Goal: Task Accomplishment & Management: Complete application form

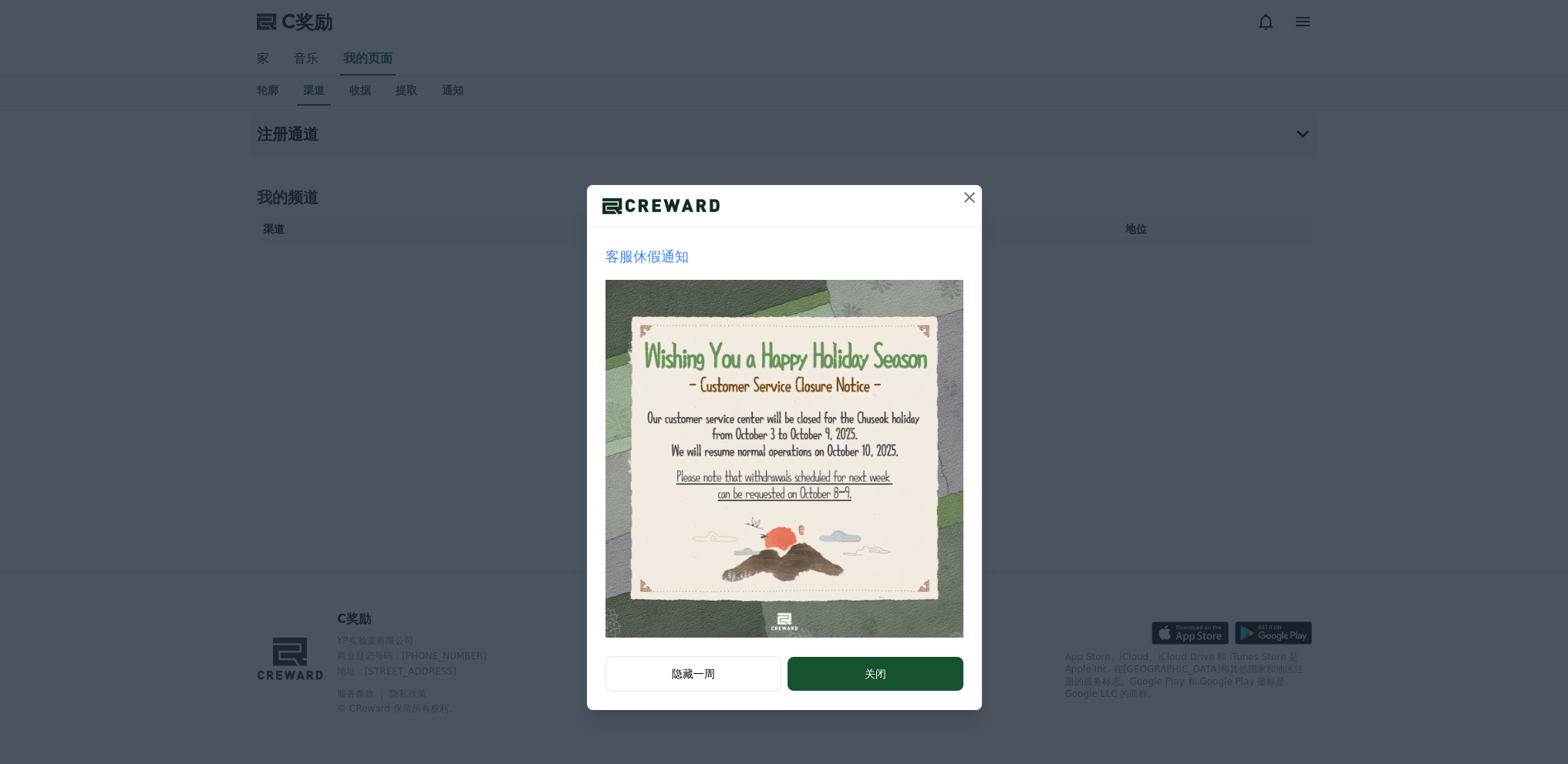
click at [966, 200] on icon at bounding box center [968, 197] width 18 height 18
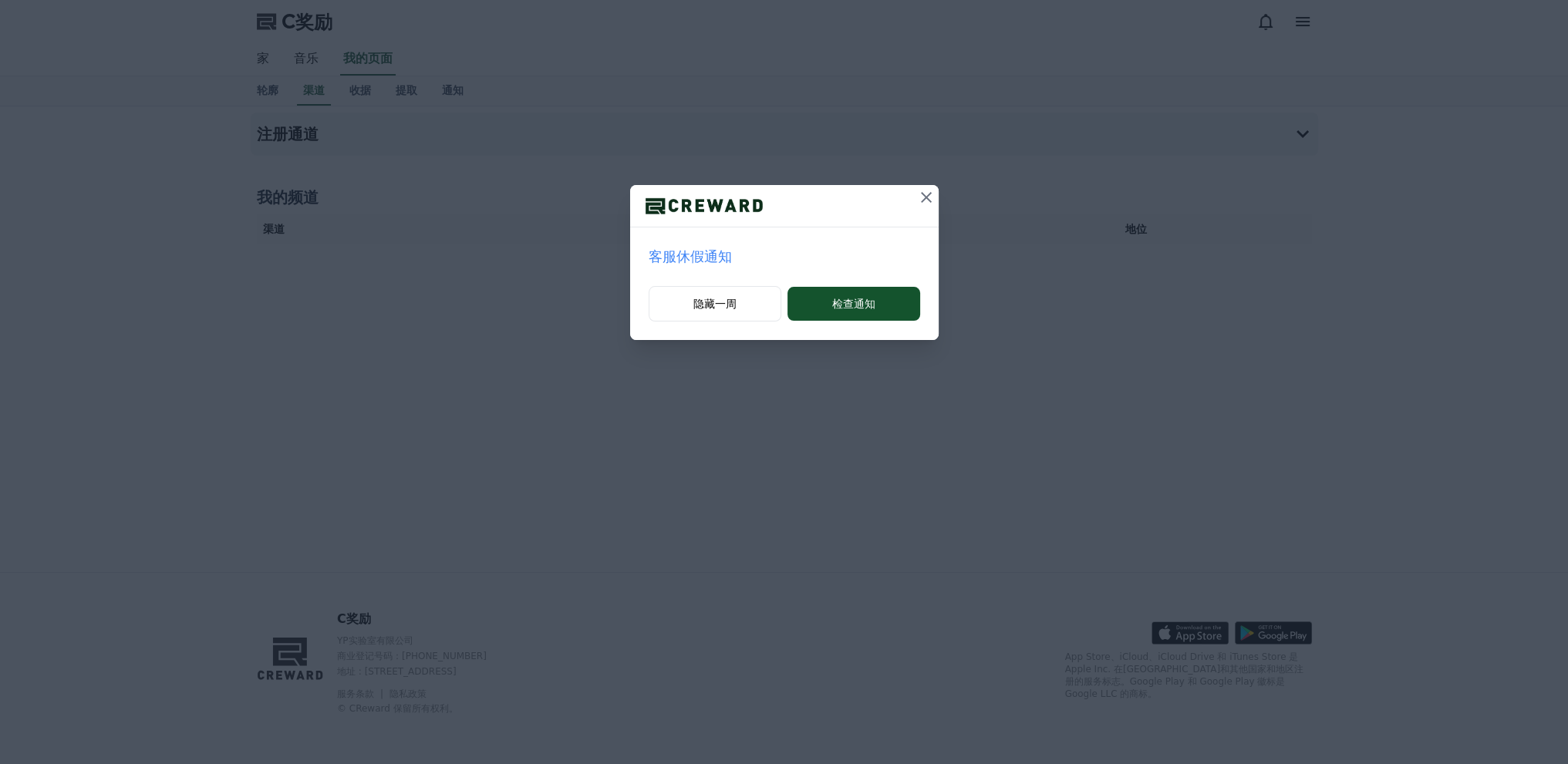
click at [926, 197] on icon at bounding box center [926, 197] width 11 height 11
click at [929, 194] on icon at bounding box center [926, 197] width 11 height 11
click at [731, 314] on button "隐藏一周" at bounding box center [714, 304] width 133 height 35
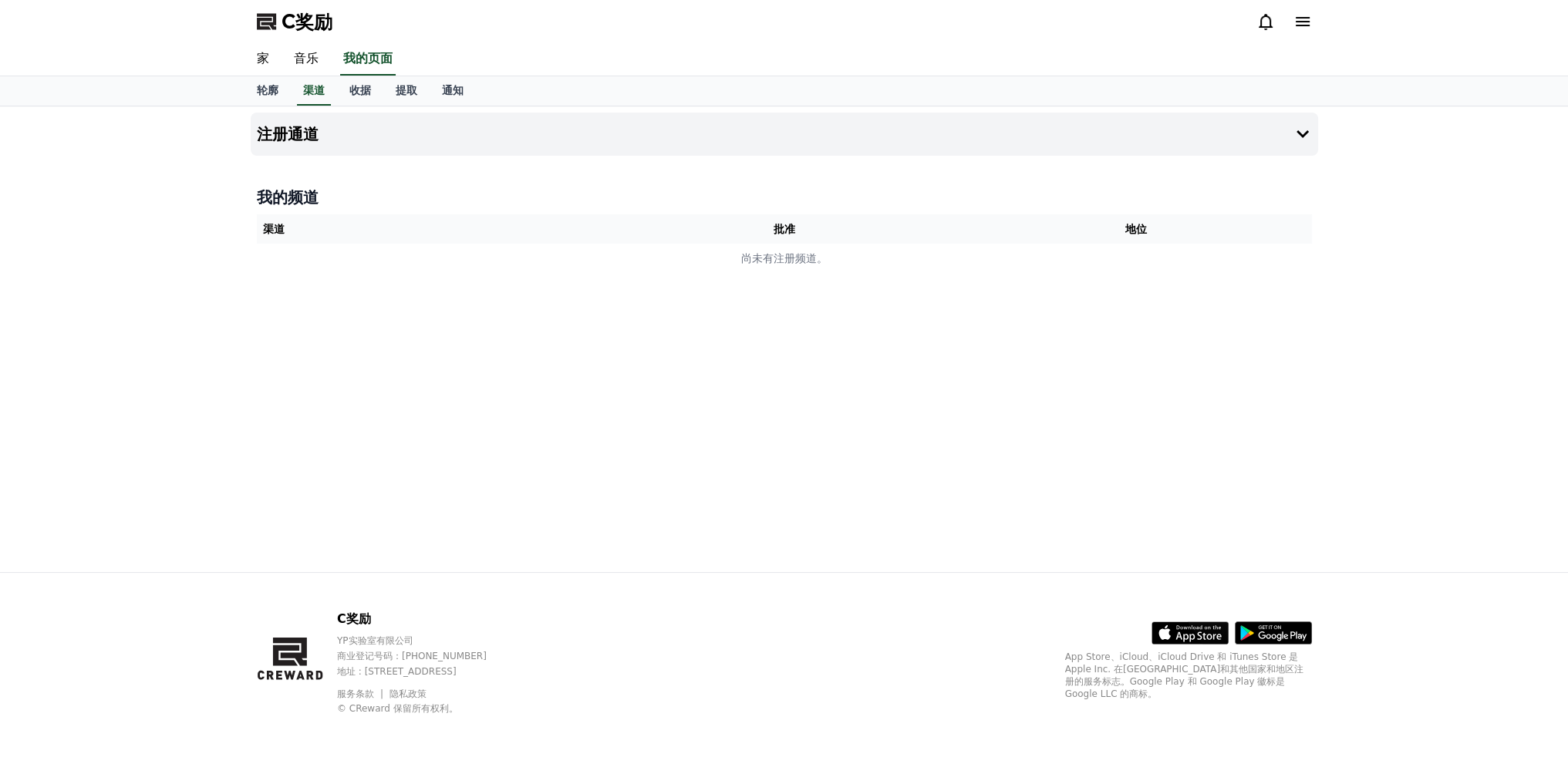
click at [735, 310] on div "注册通道 我的频道 渠道 批准 地位 尚未有注册频道。" at bounding box center [784, 339] width 1079 height 466
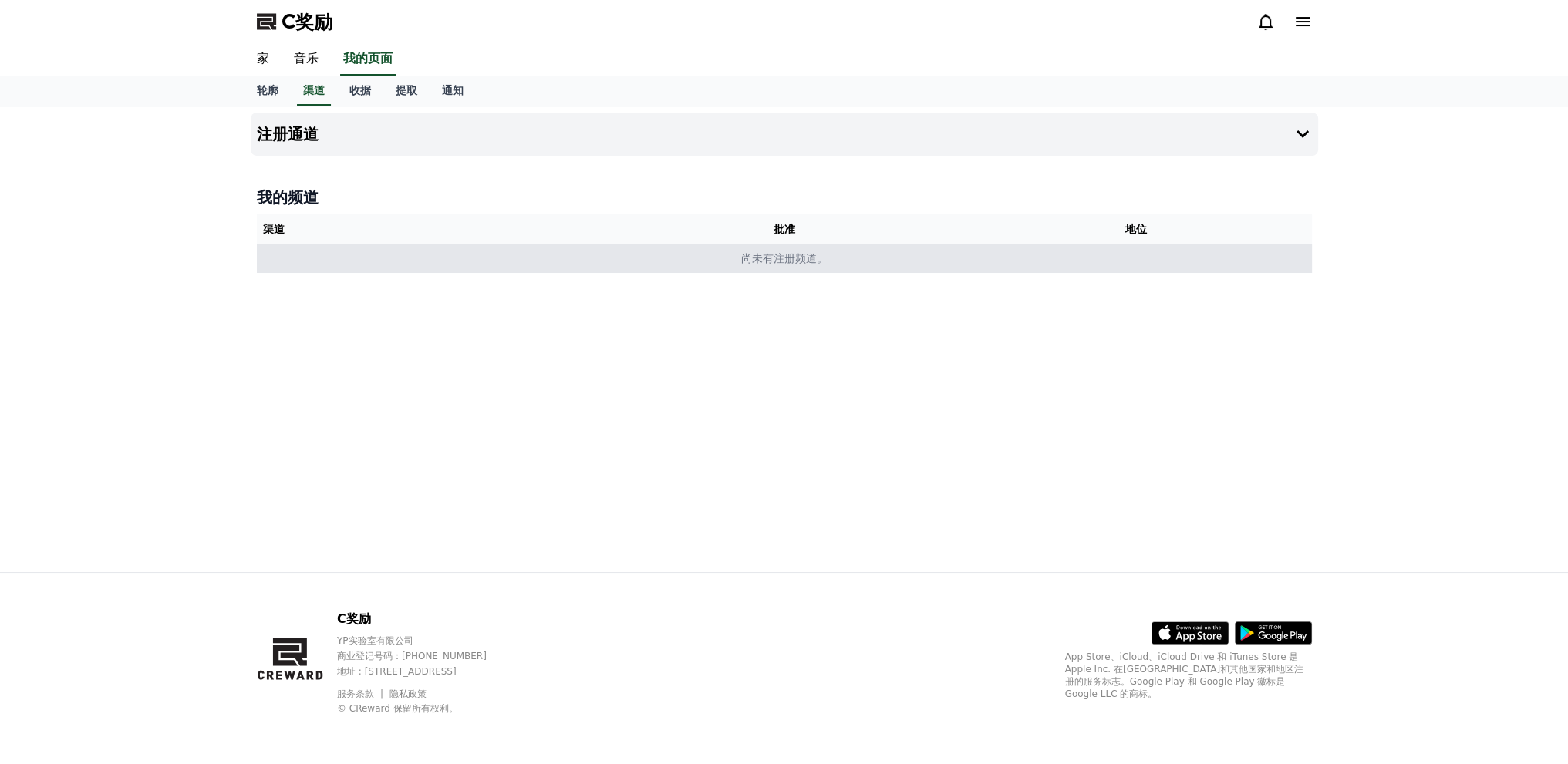
click at [852, 259] on td "尚未有注册频道。" at bounding box center [784, 258] width 1055 height 29
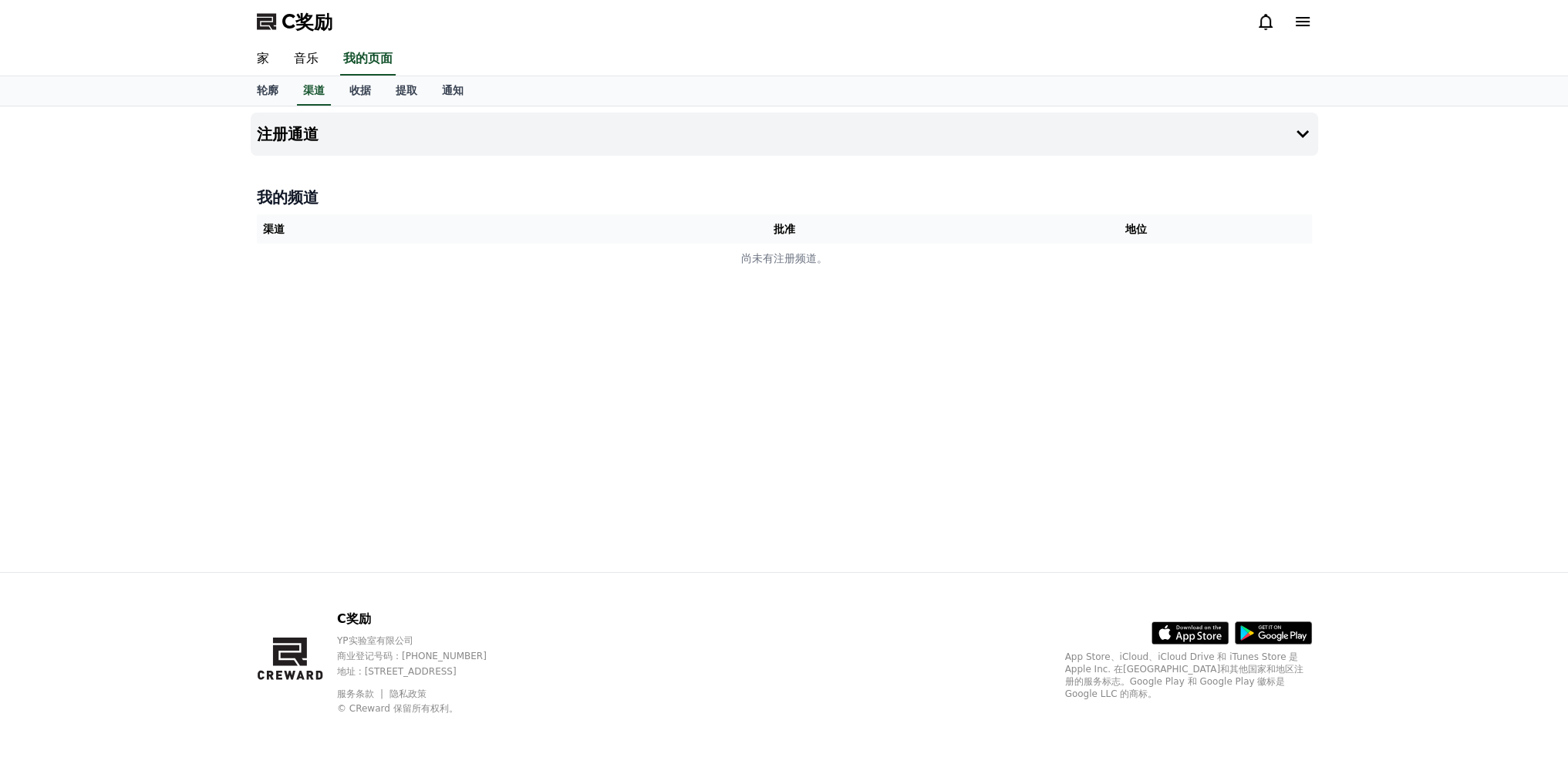
click at [556, 201] on h4 "我的频道" at bounding box center [784, 198] width 1055 height 21
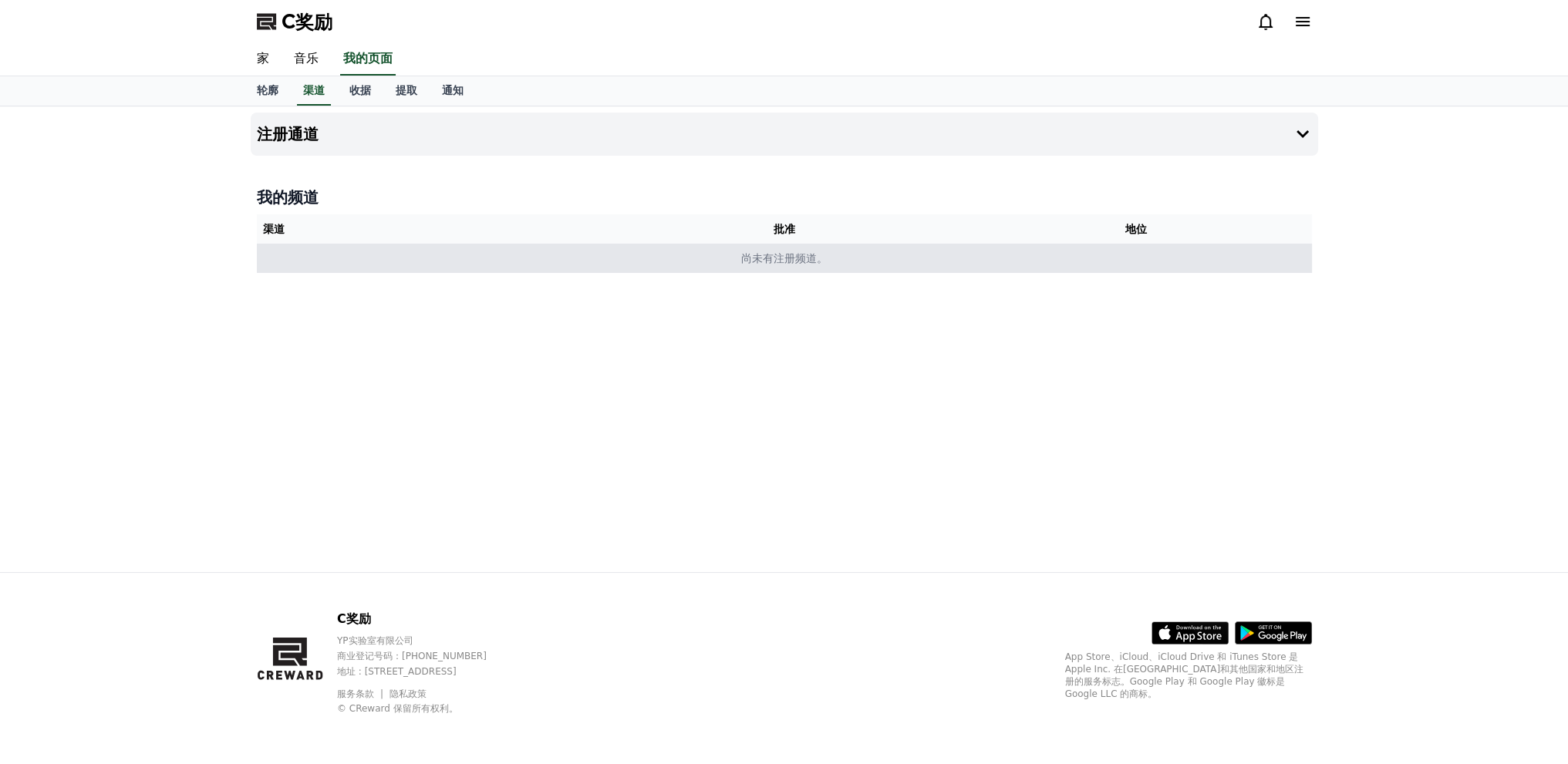
click at [771, 245] on td "尚未有注册频道。" at bounding box center [784, 258] width 1055 height 29
click at [887, 259] on td "尚未有注册频道。" at bounding box center [784, 258] width 1055 height 29
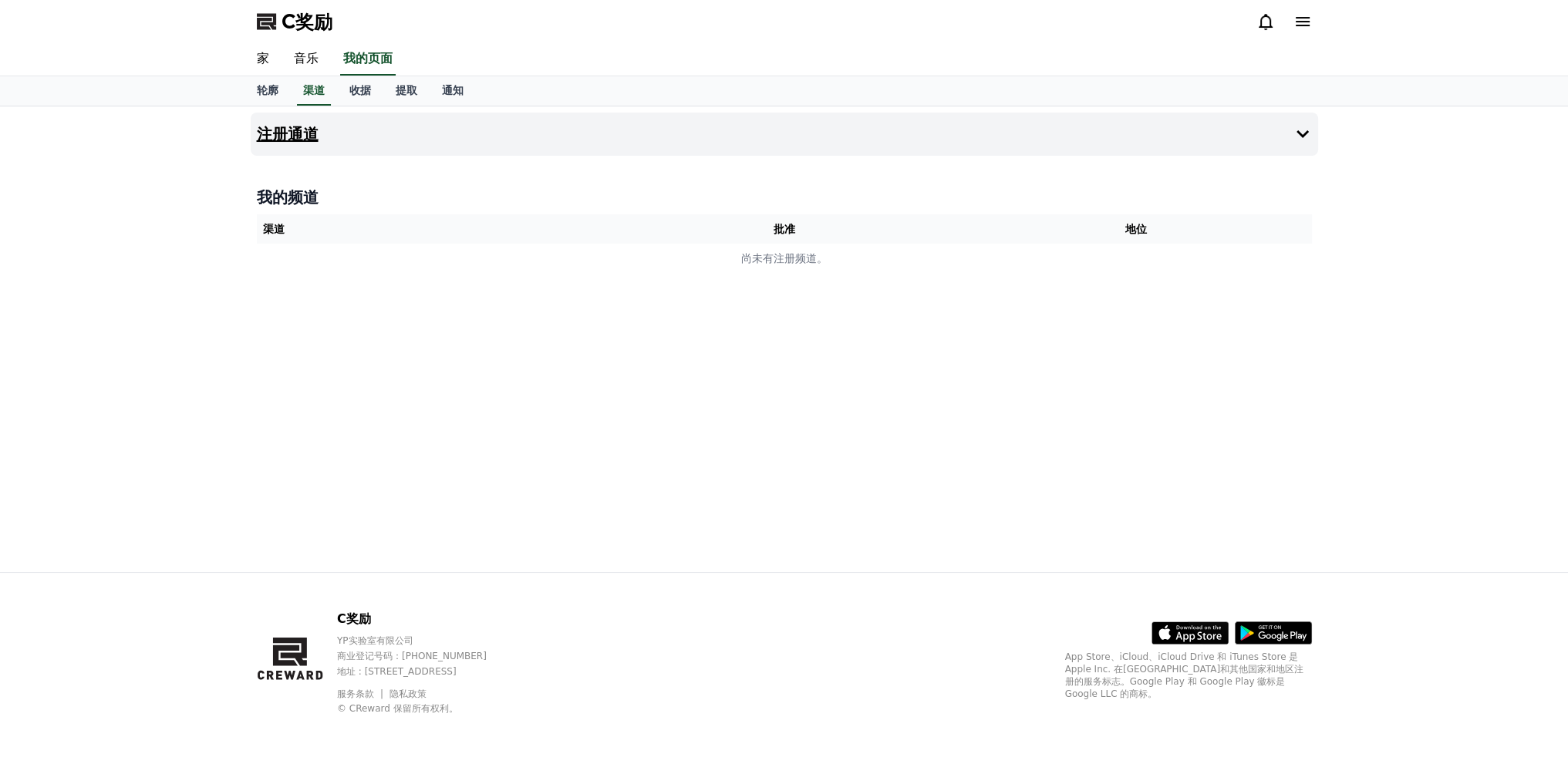
click at [1304, 139] on icon at bounding box center [1302, 133] width 18 height 18
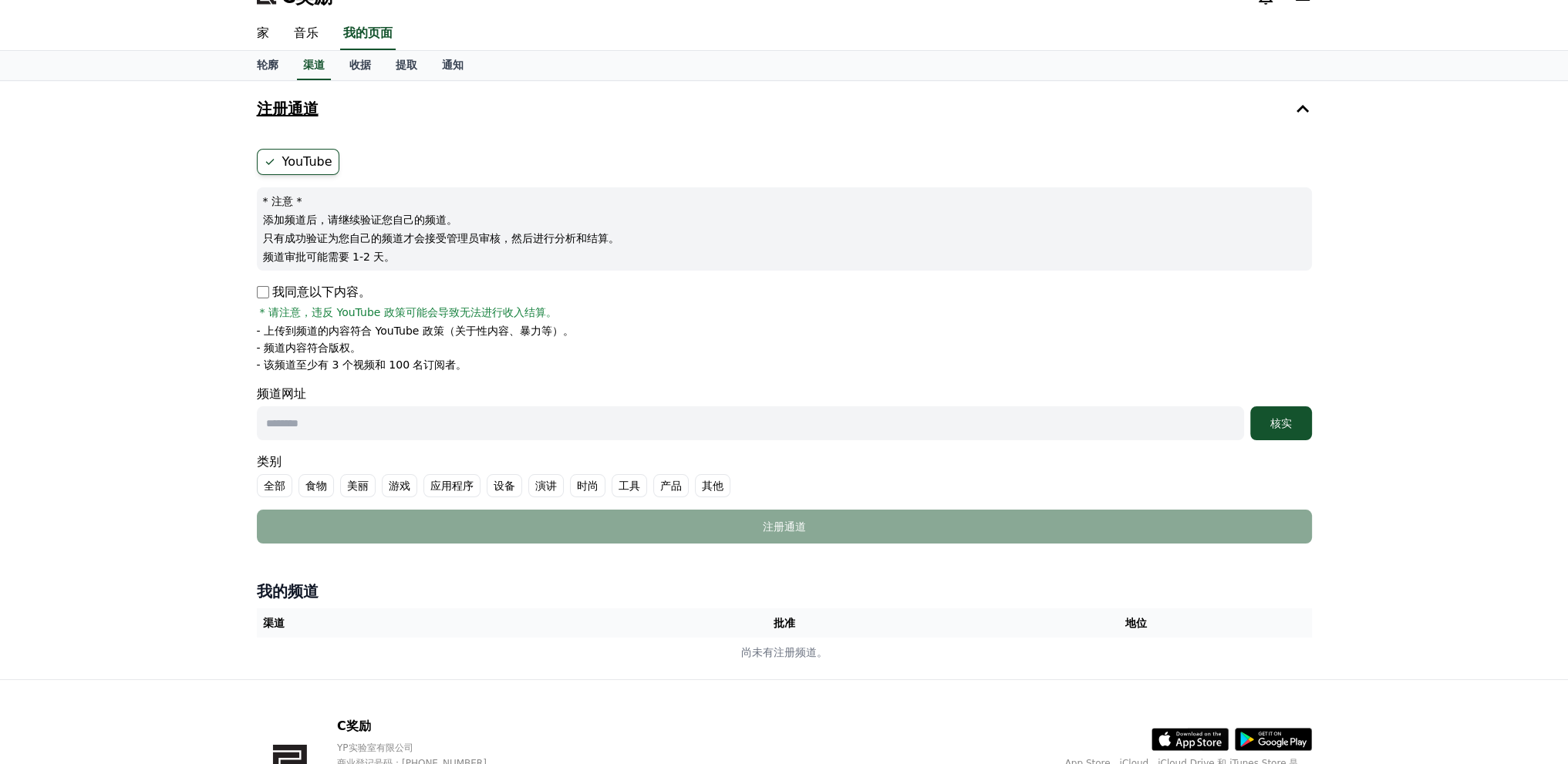
scroll to position [77, 0]
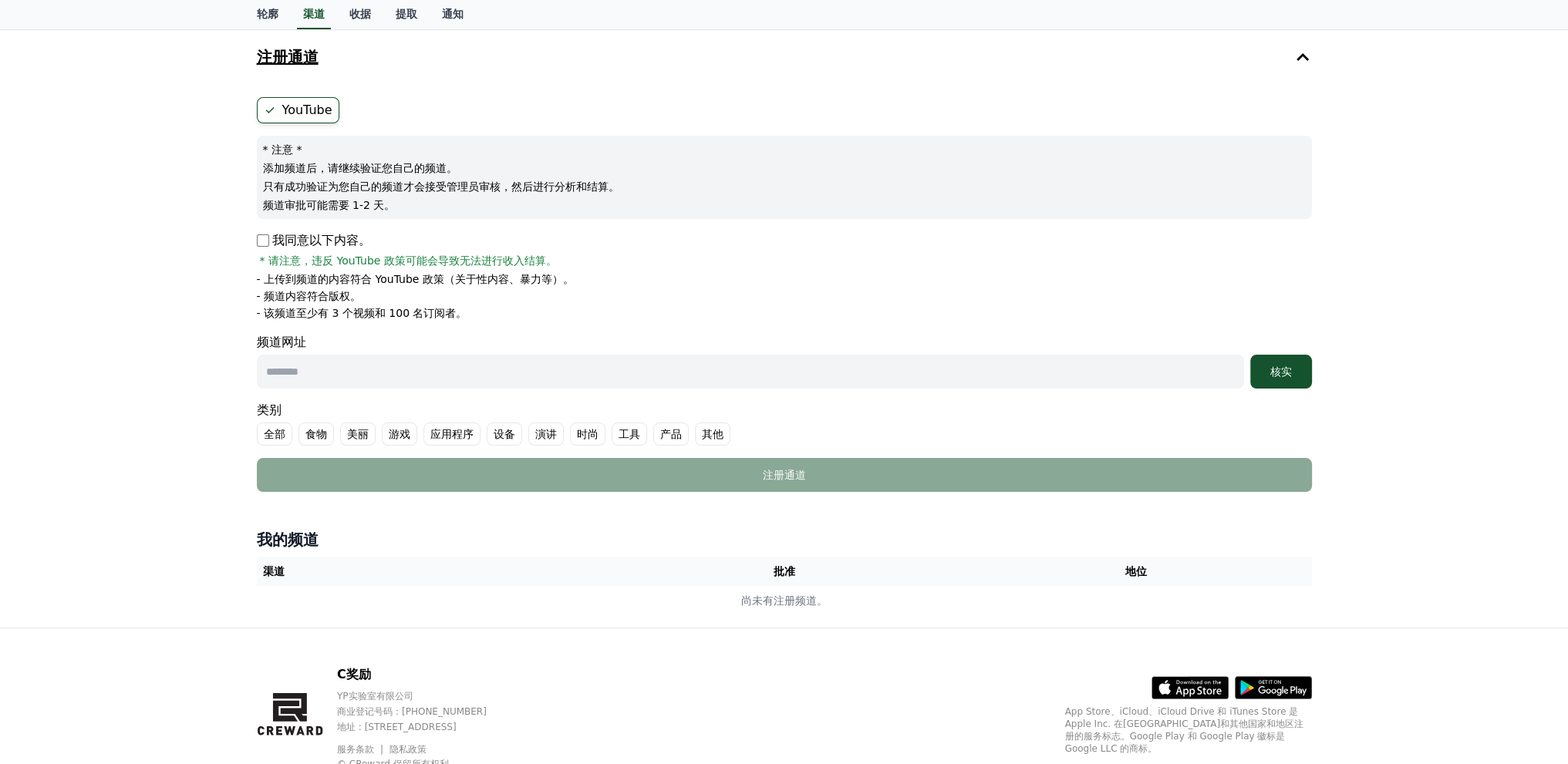
click at [559, 373] on input "text" at bounding box center [750, 371] width 987 height 34
click at [622, 387] on form "YouTube * 注意 * 添加频道后，请继续验证您自己的频道。 只有成功验证为您自己的频道才会接受管理员审核，然后进行分析和结算。 频道审批可能需要 1-…" at bounding box center [784, 295] width 1055 height 395
click at [620, 371] on input "text" at bounding box center [750, 371] width 987 height 34
paste input "**********"
type input "**********"
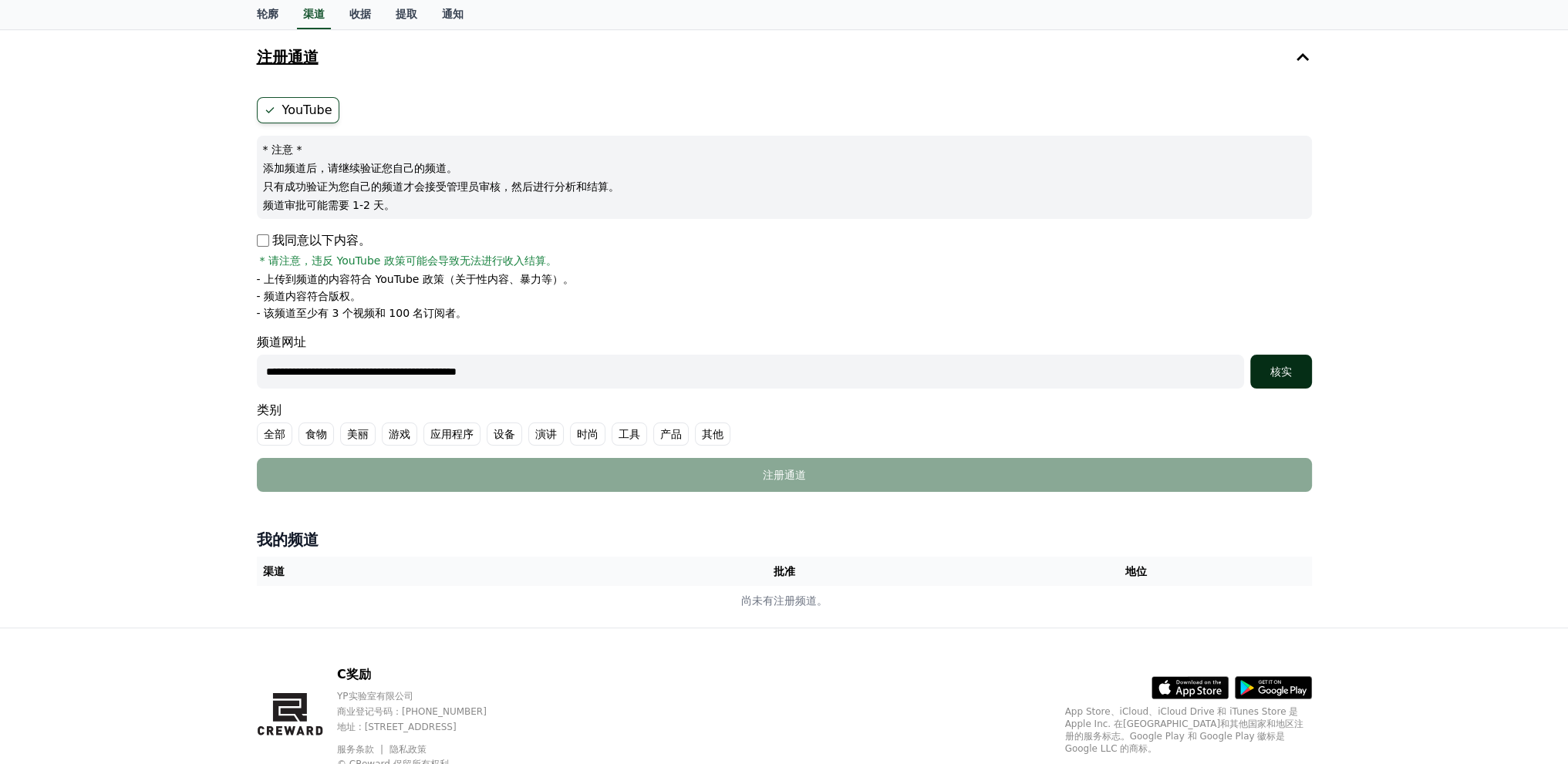
click at [1285, 378] on div "核实" at bounding box center [1281, 372] width 50 height 16
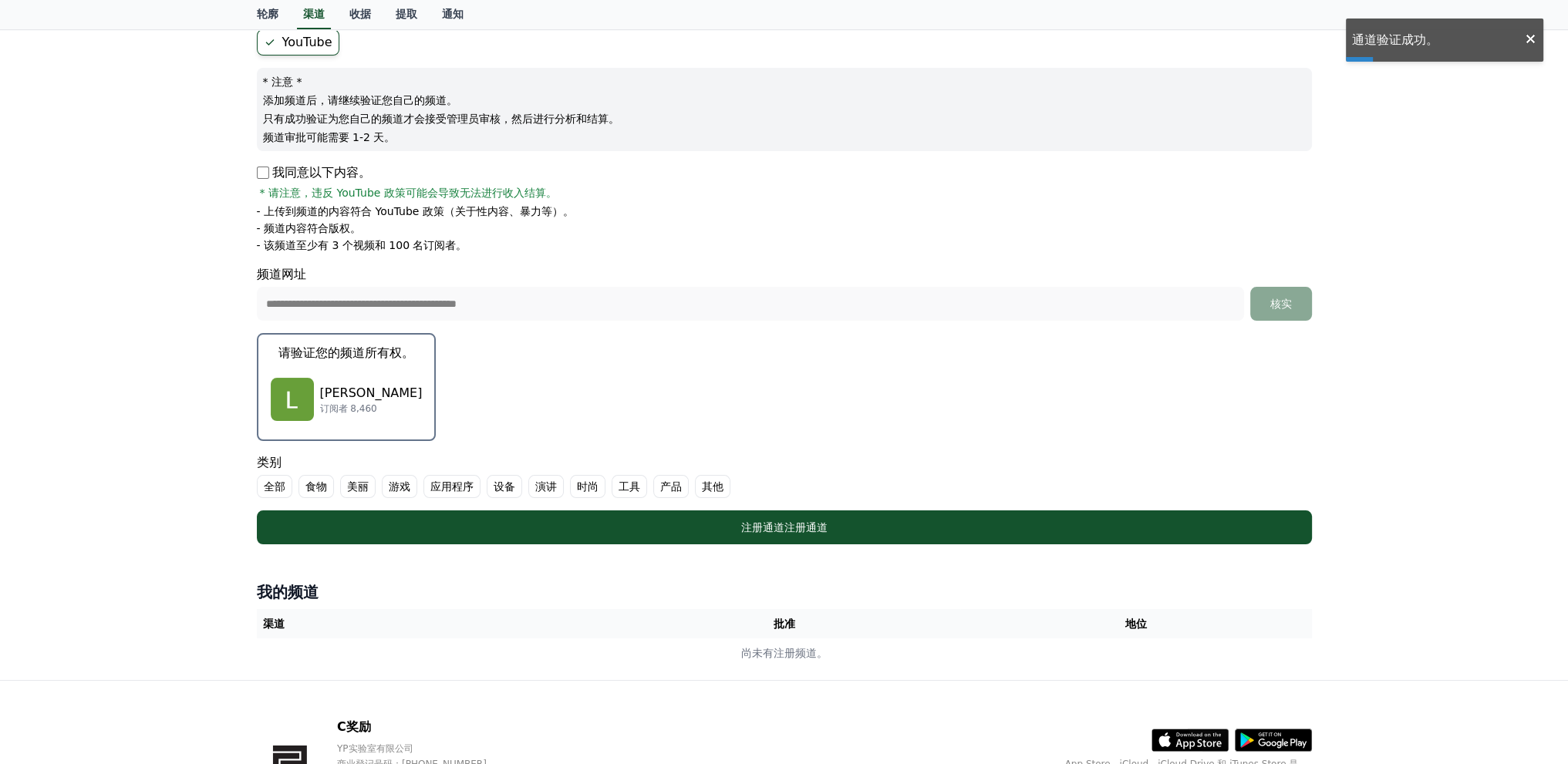
scroll to position [154, 0]
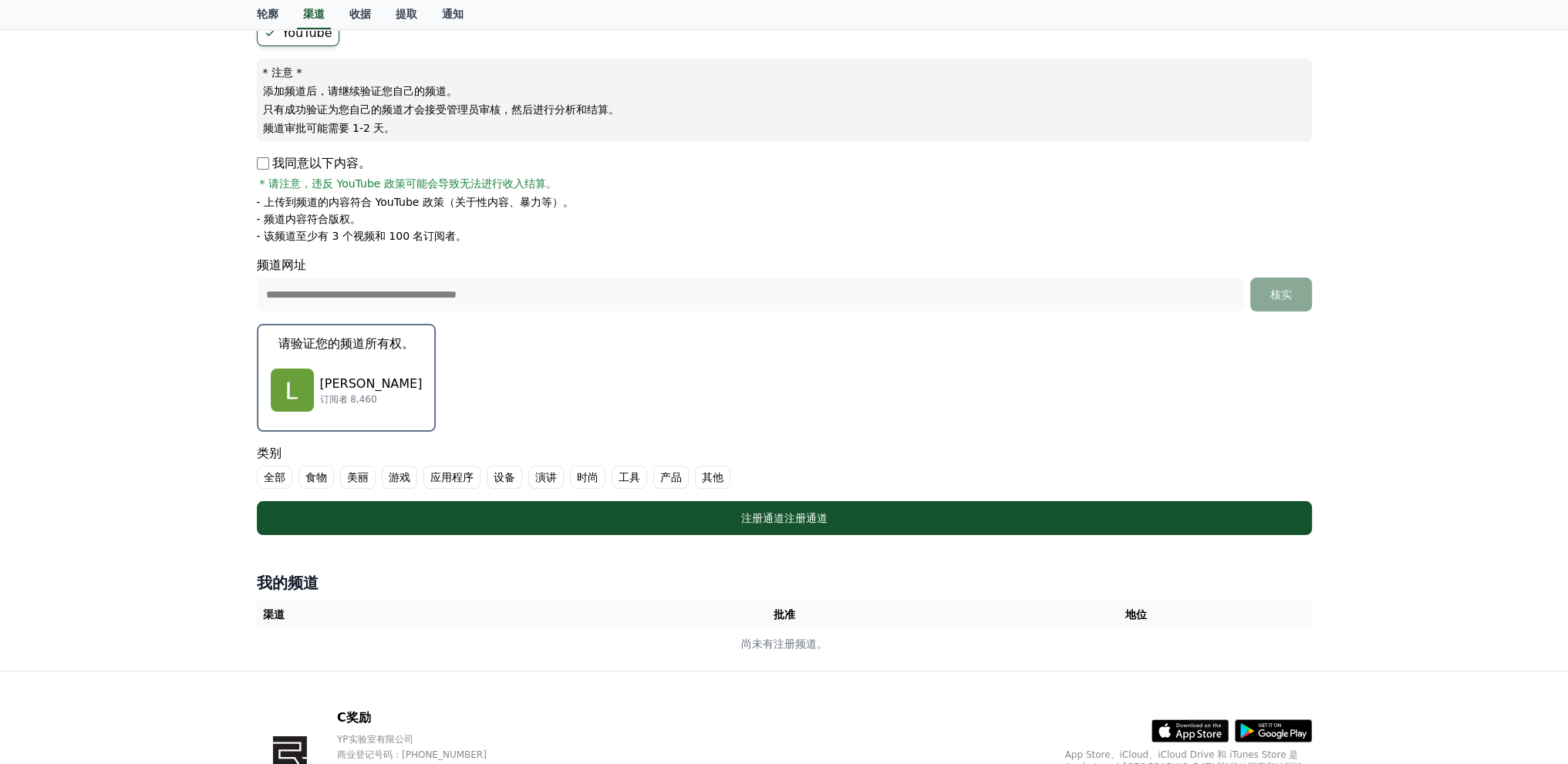
click at [340, 369] on div "鲁鲁·纳库 订阅者 8,460" at bounding box center [346, 389] width 152 height 61
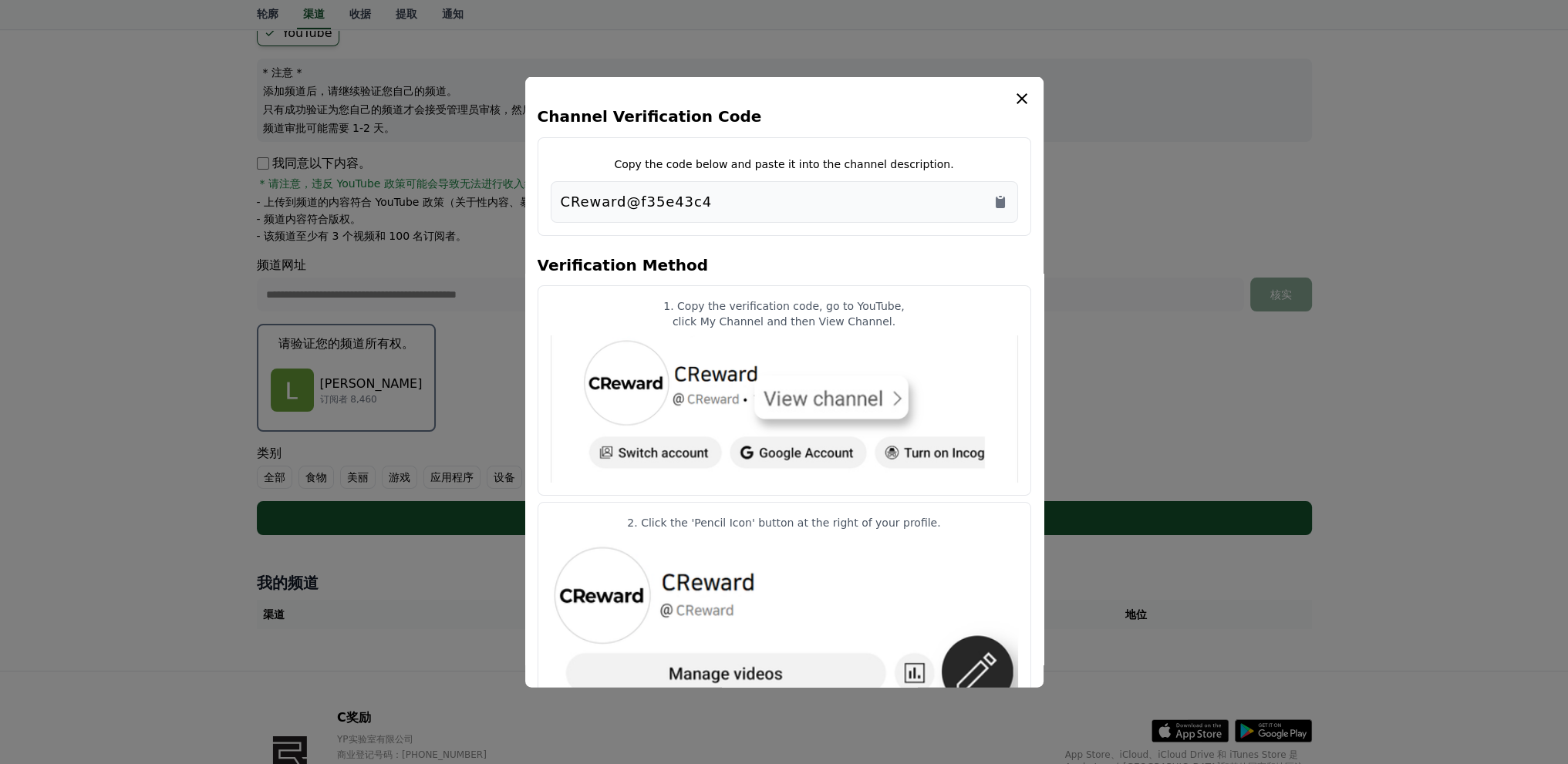
click at [317, 399] on button "close modal" at bounding box center [784, 382] width 1568 height 764
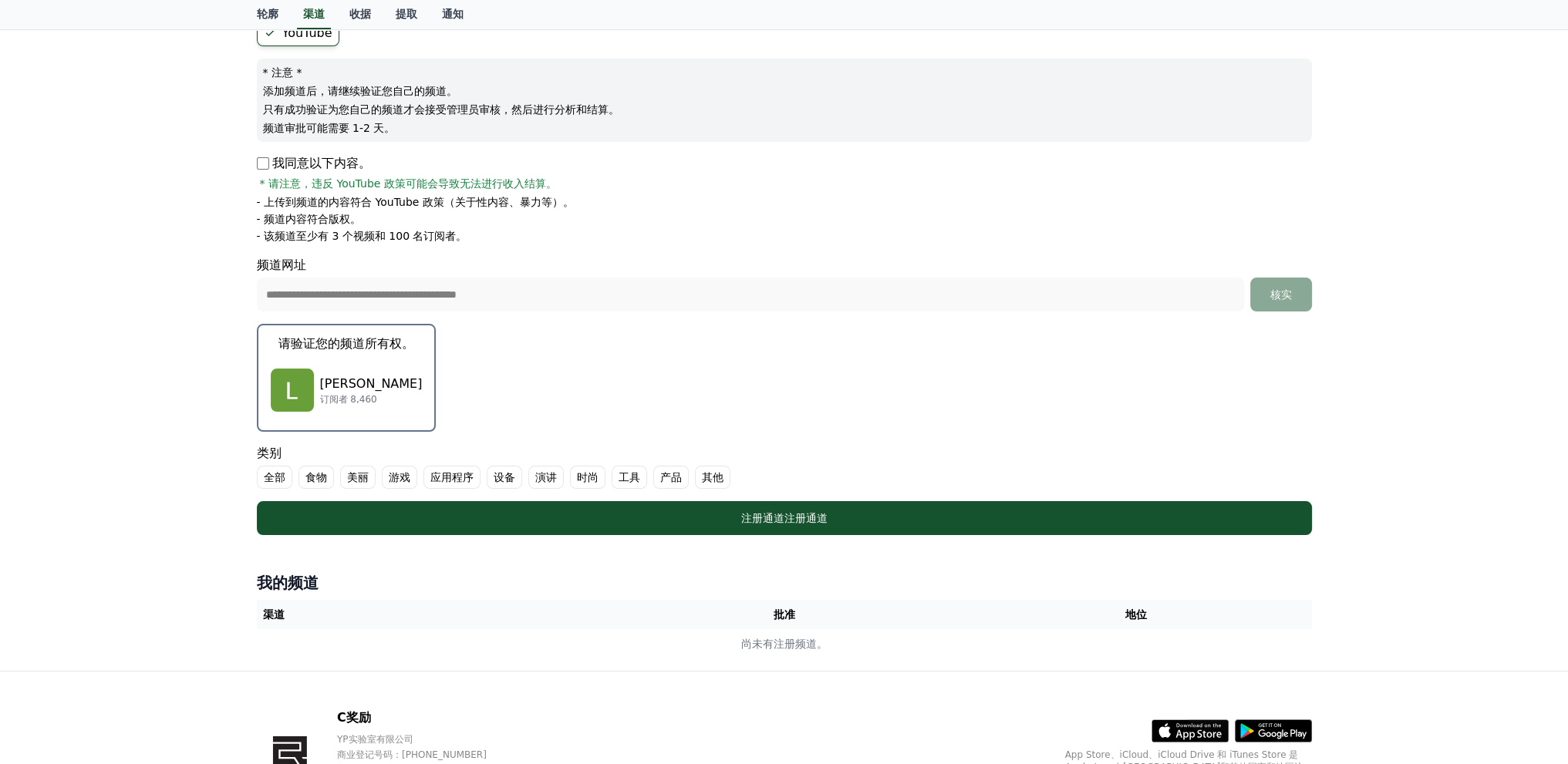
click at [344, 379] on font "[PERSON_NAME]" at bounding box center [371, 383] width 102 height 15
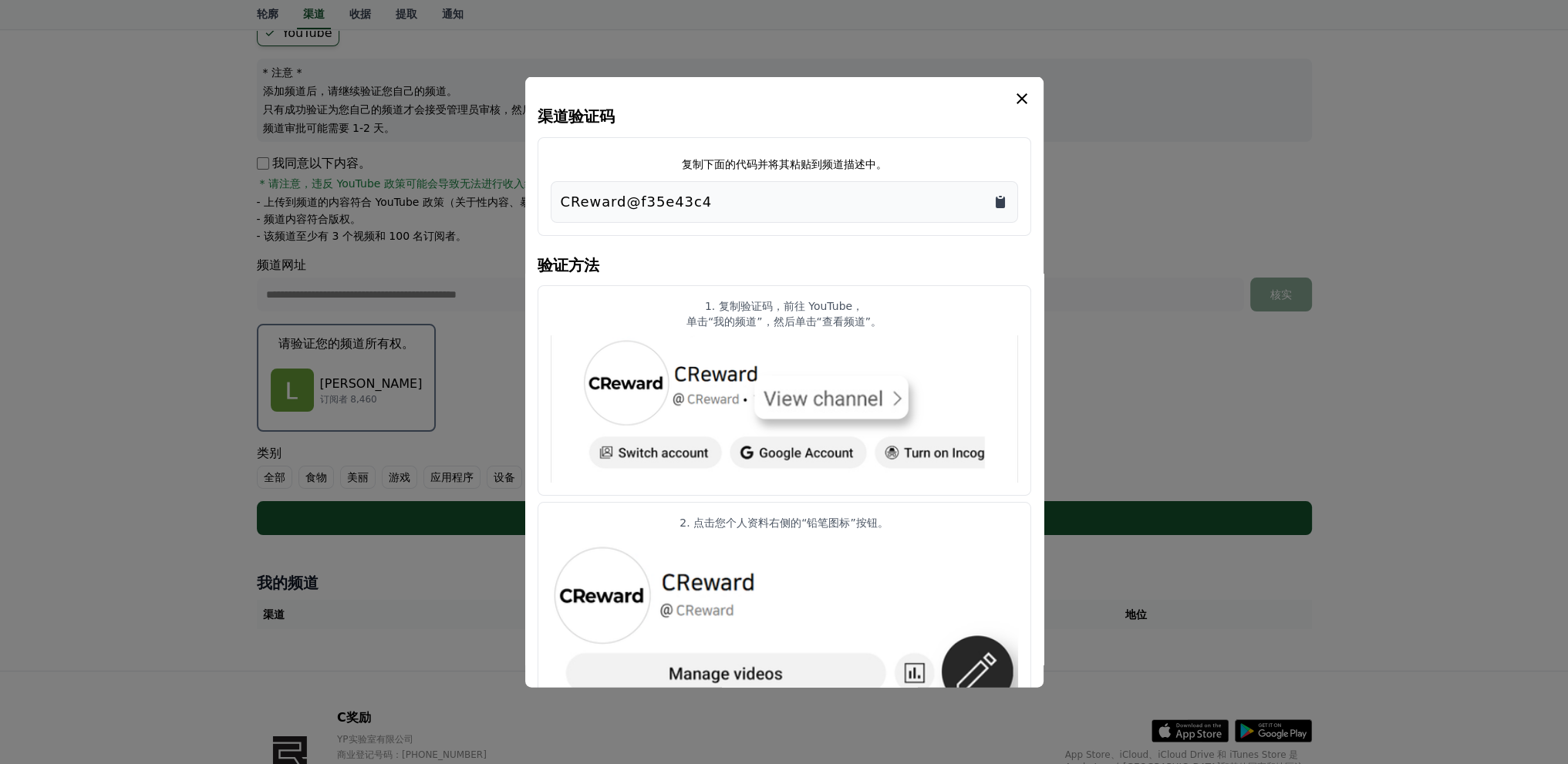
click at [1000, 194] on icon "复制到剪贴板" at bounding box center [1001, 201] width 16 height 16
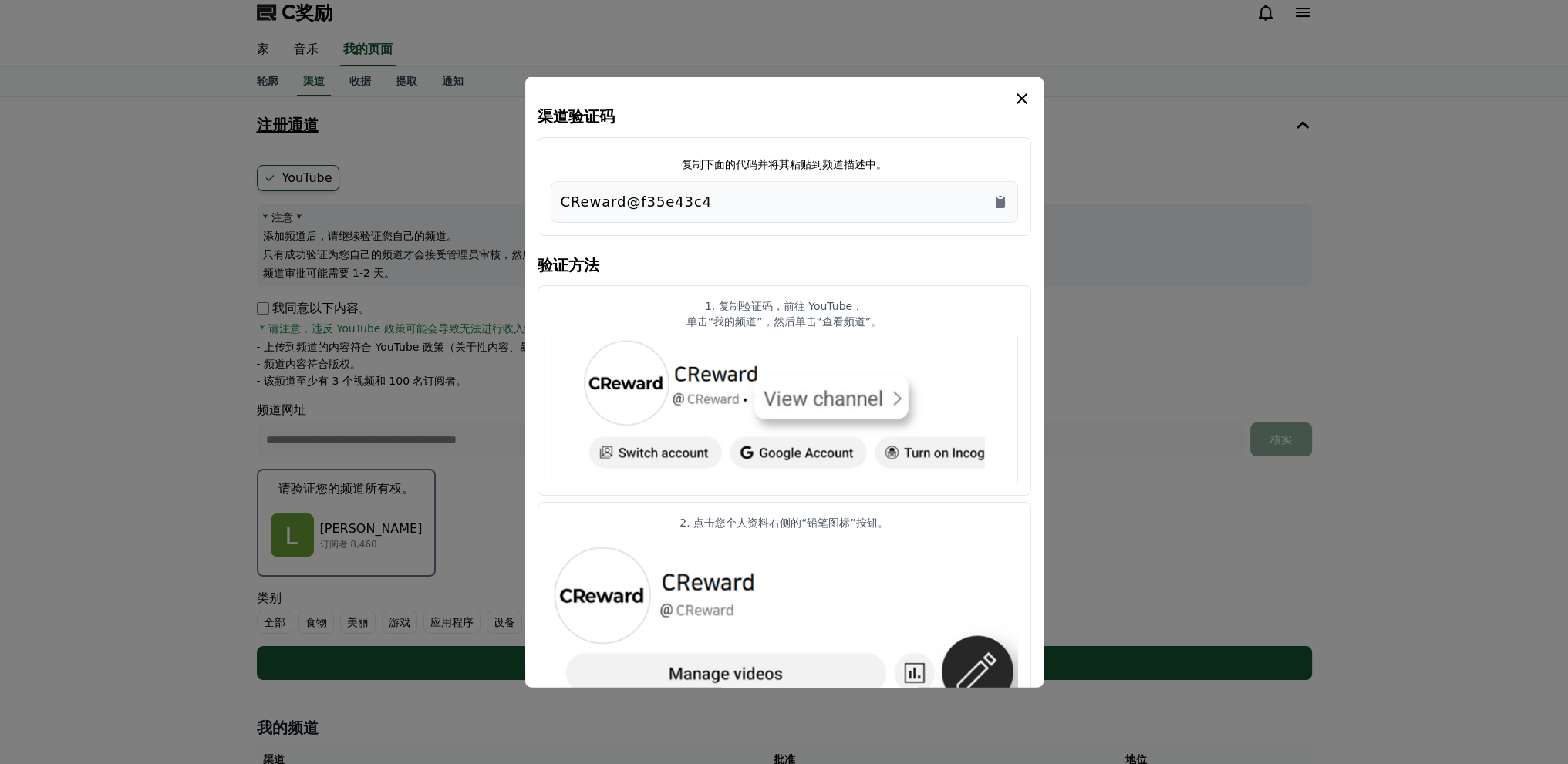
scroll to position [0, 0]
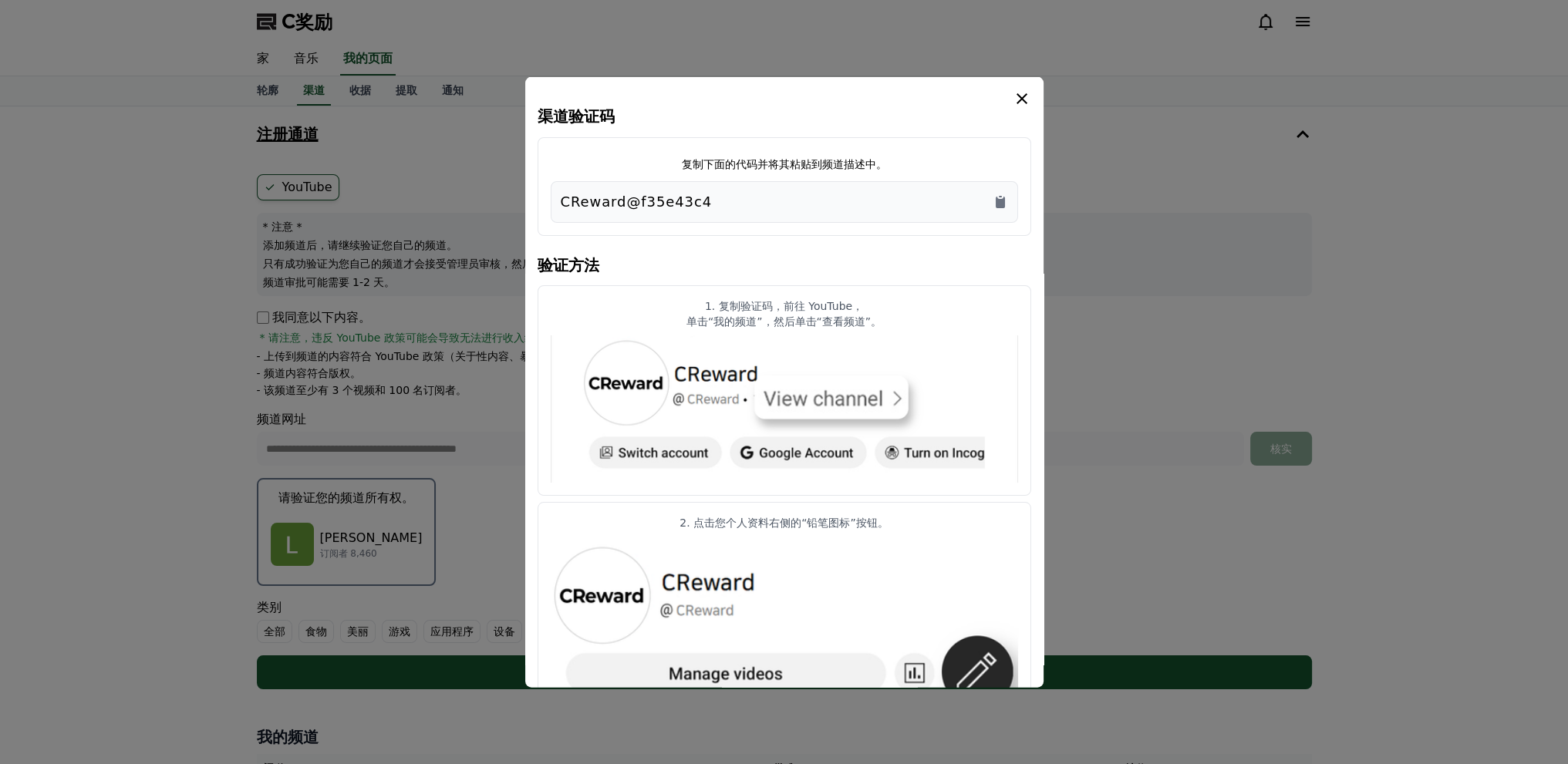
click at [1023, 96] on icon "情态动词" at bounding box center [1021, 97] width 11 height 11
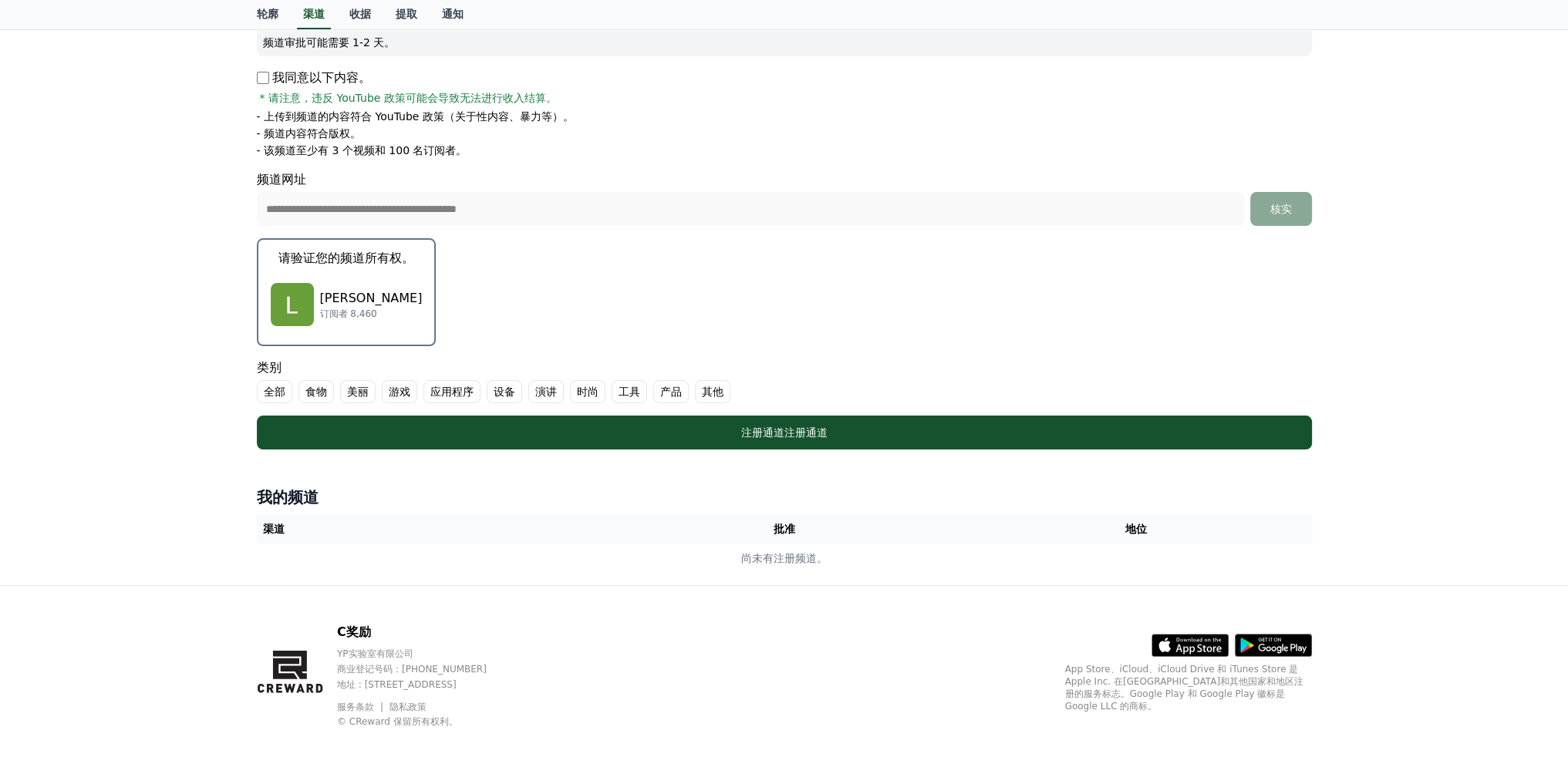
scroll to position [253, 0]
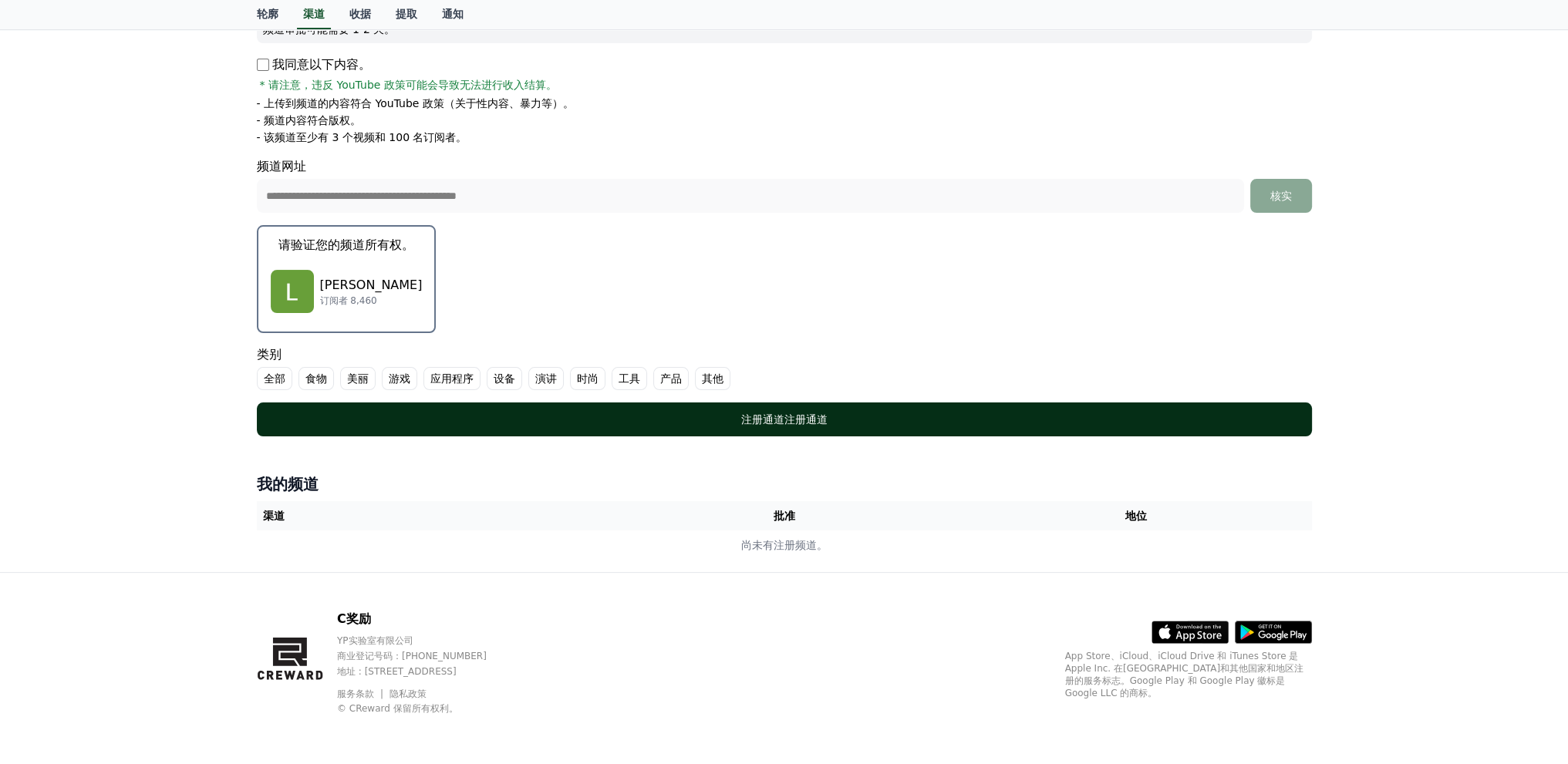
click at [740, 434] on div "**********" at bounding box center [784, 179] width 1067 height 528
click at [789, 414] on font "注册通道" at bounding box center [806, 419] width 43 height 13
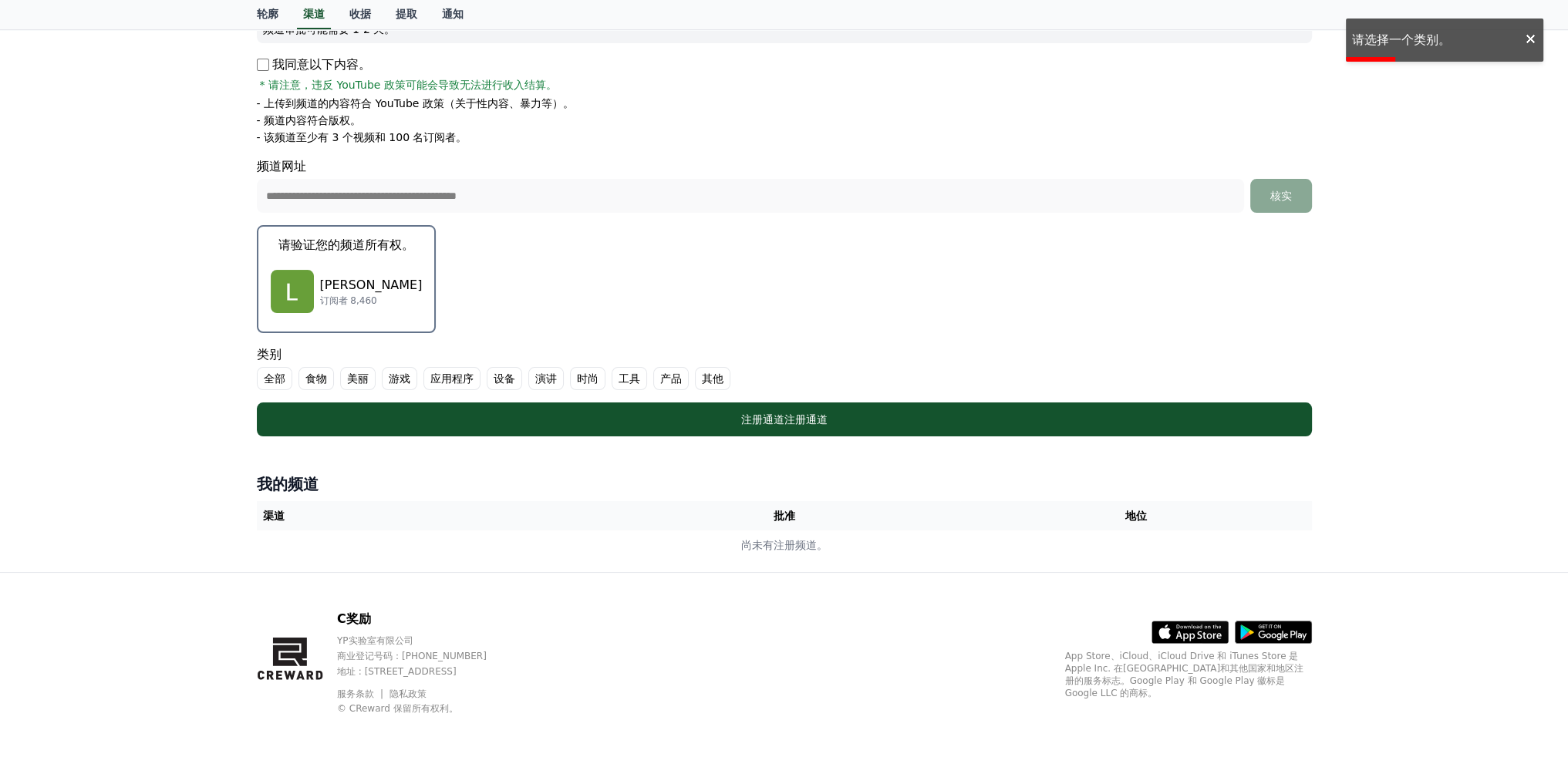
click at [718, 384] on label "其他" at bounding box center [712, 379] width 35 height 23
click at [280, 377] on font "全部" at bounding box center [274, 379] width 21 height 13
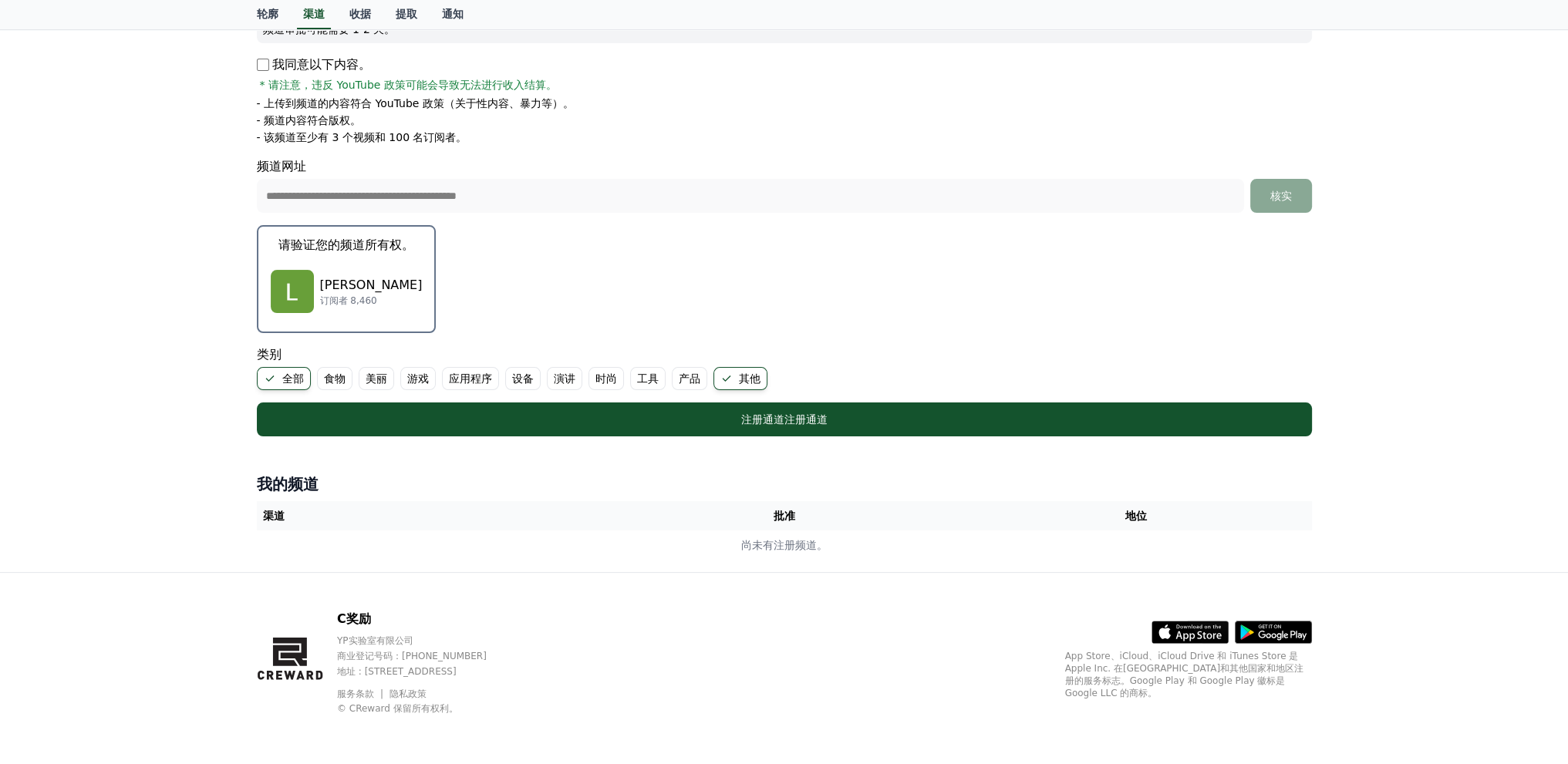
click at [745, 373] on font "其他" at bounding box center [749, 379] width 21 height 13
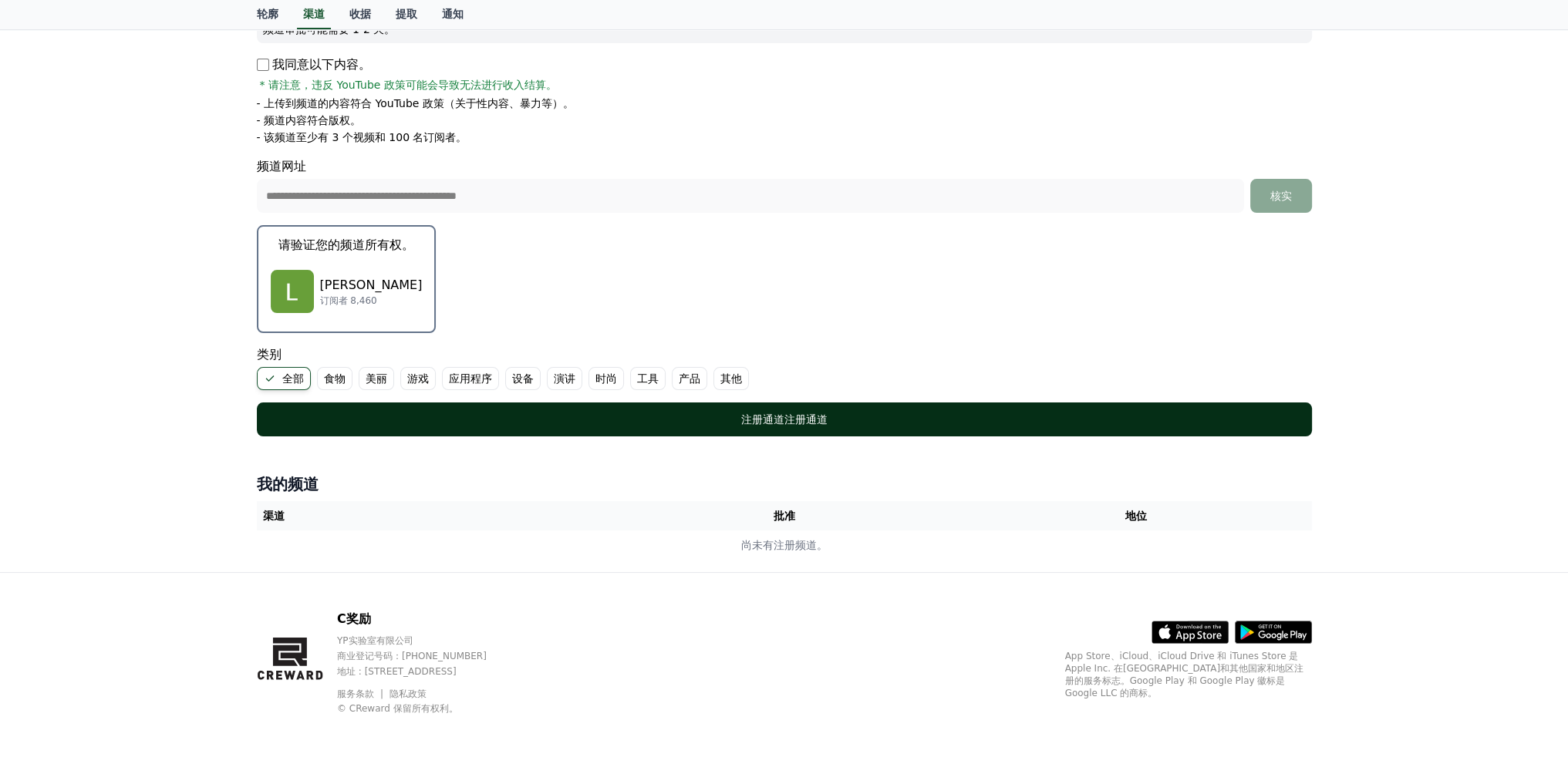
click at [744, 421] on font "注册通道" at bounding box center [762, 419] width 43 height 13
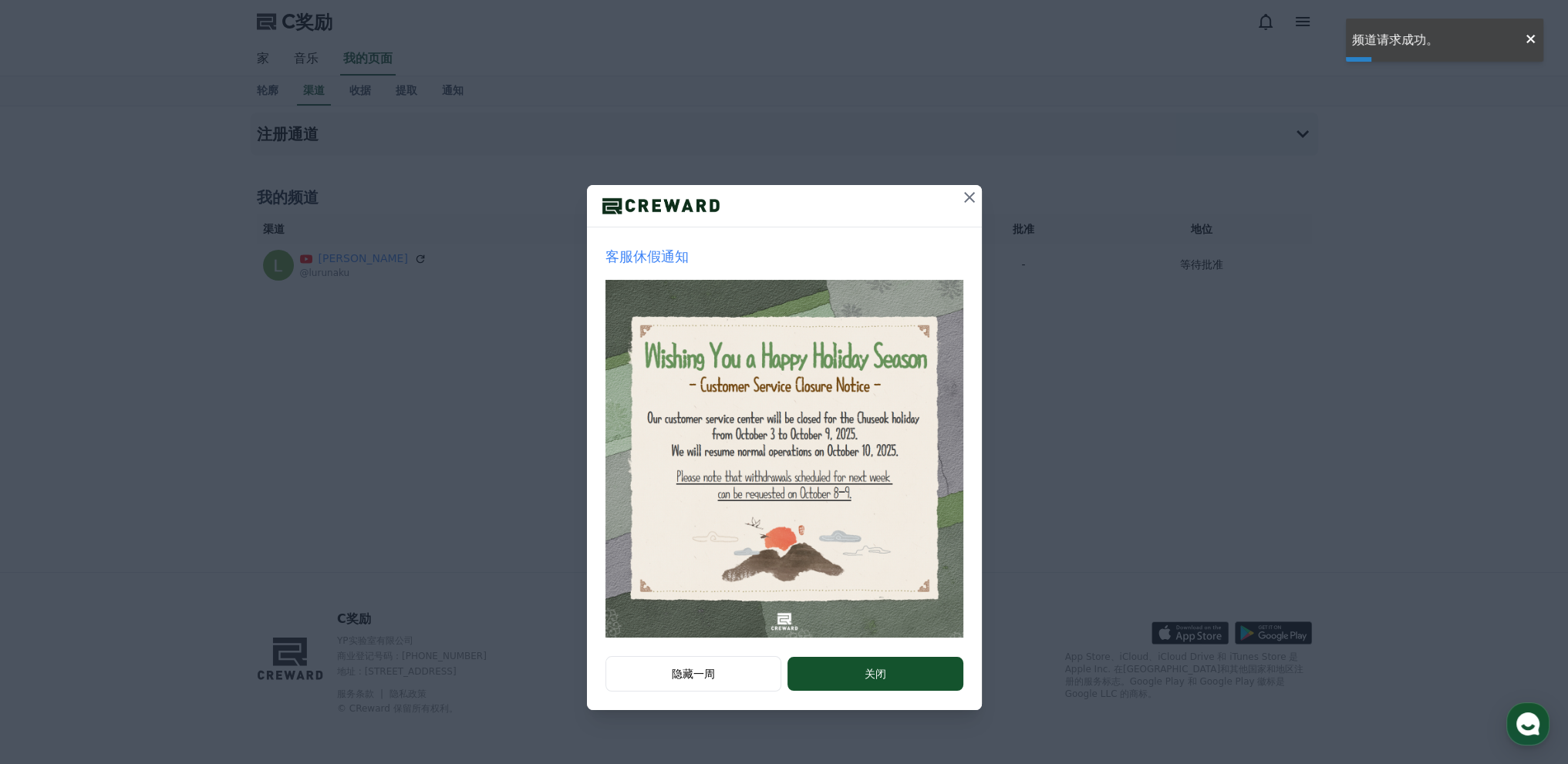
click at [970, 191] on icon at bounding box center [968, 197] width 18 height 18
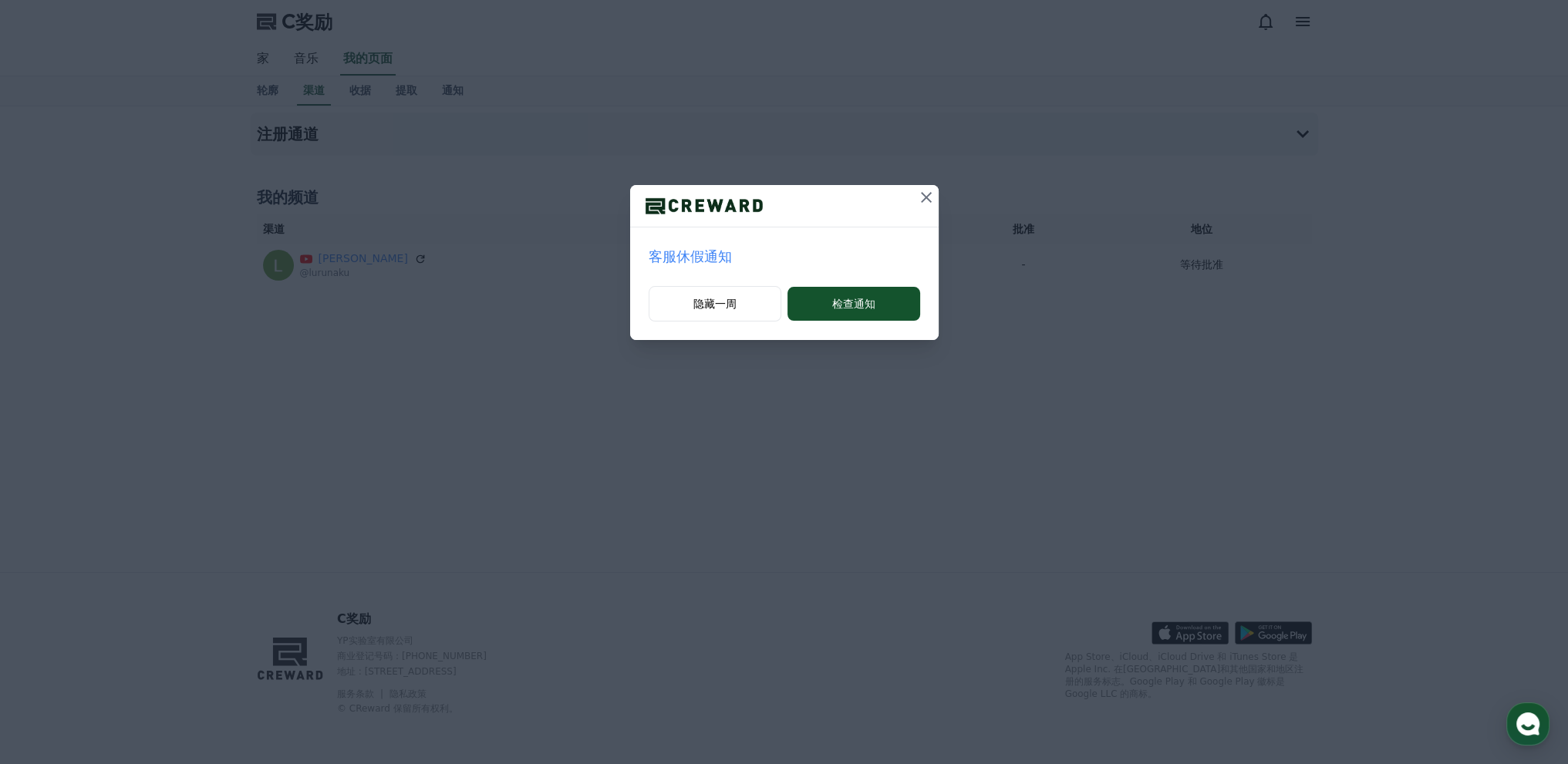
click at [924, 195] on icon at bounding box center [926, 197] width 11 height 11
click at [927, 202] on icon at bounding box center [926, 197] width 18 height 18
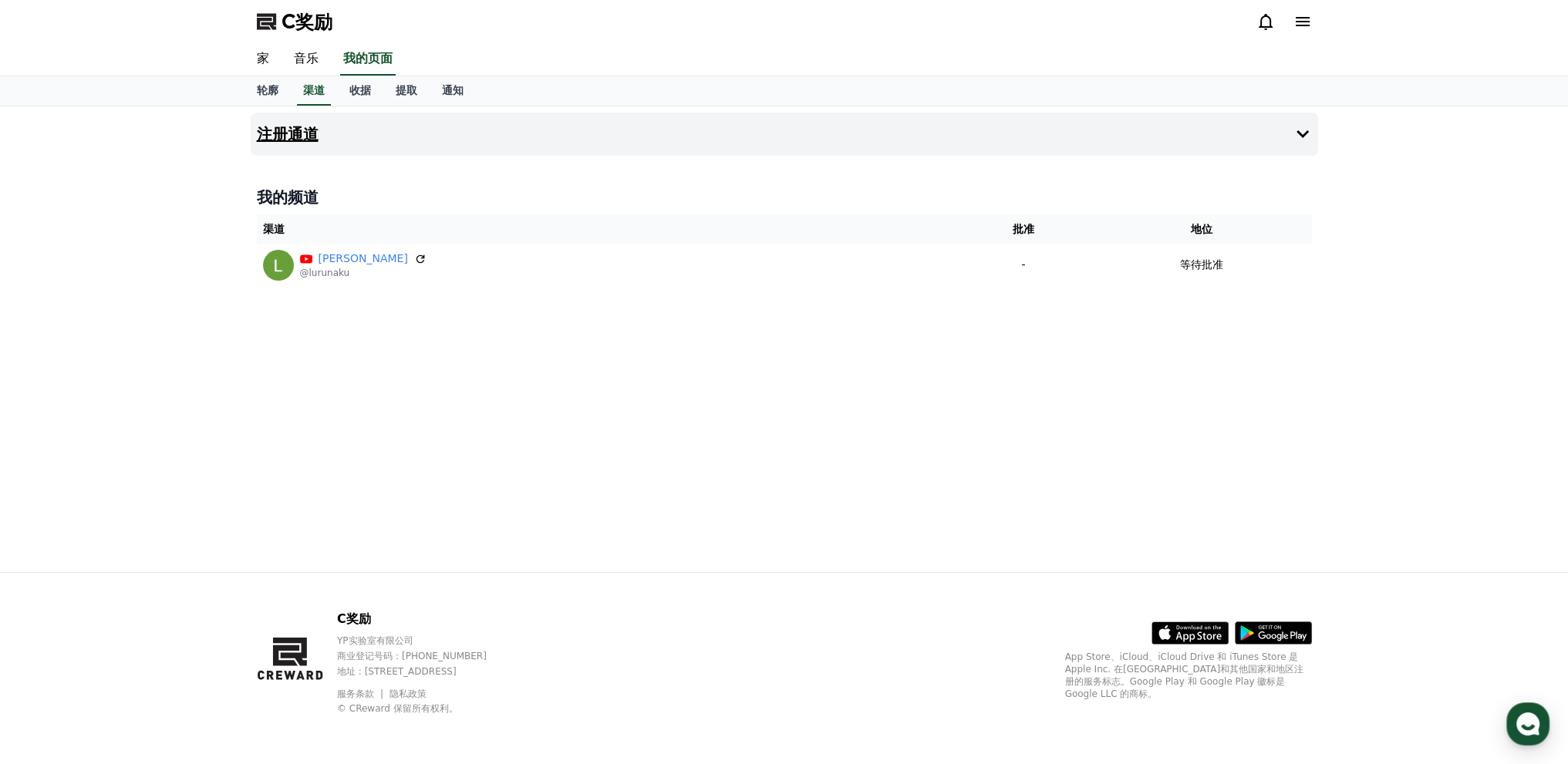
click at [387, 139] on button "注册通道" at bounding box center [784, 134] width 1067 height 43
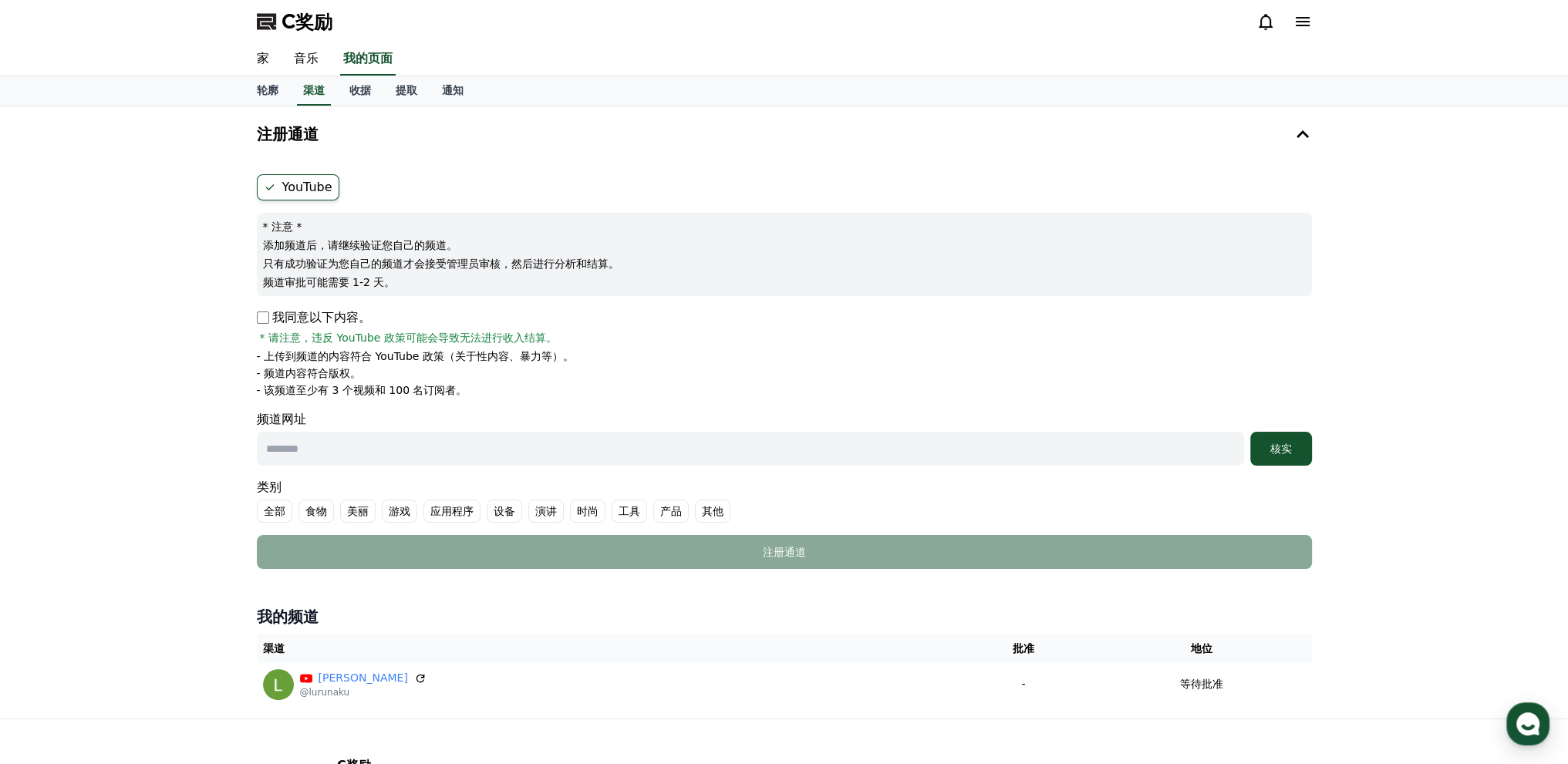
drag, startPoint x: 626, startPoint y: 447, endPoint x: 623, endPoint y: 438, distance: 9.5
click at [626, 447] on input "text" at bounding box center [750, 449] width 987 height 34
click at [595, 441] on input "text" at bounding box center [750, 449] width 987 height 34
paste input "**********"
type input "**********"
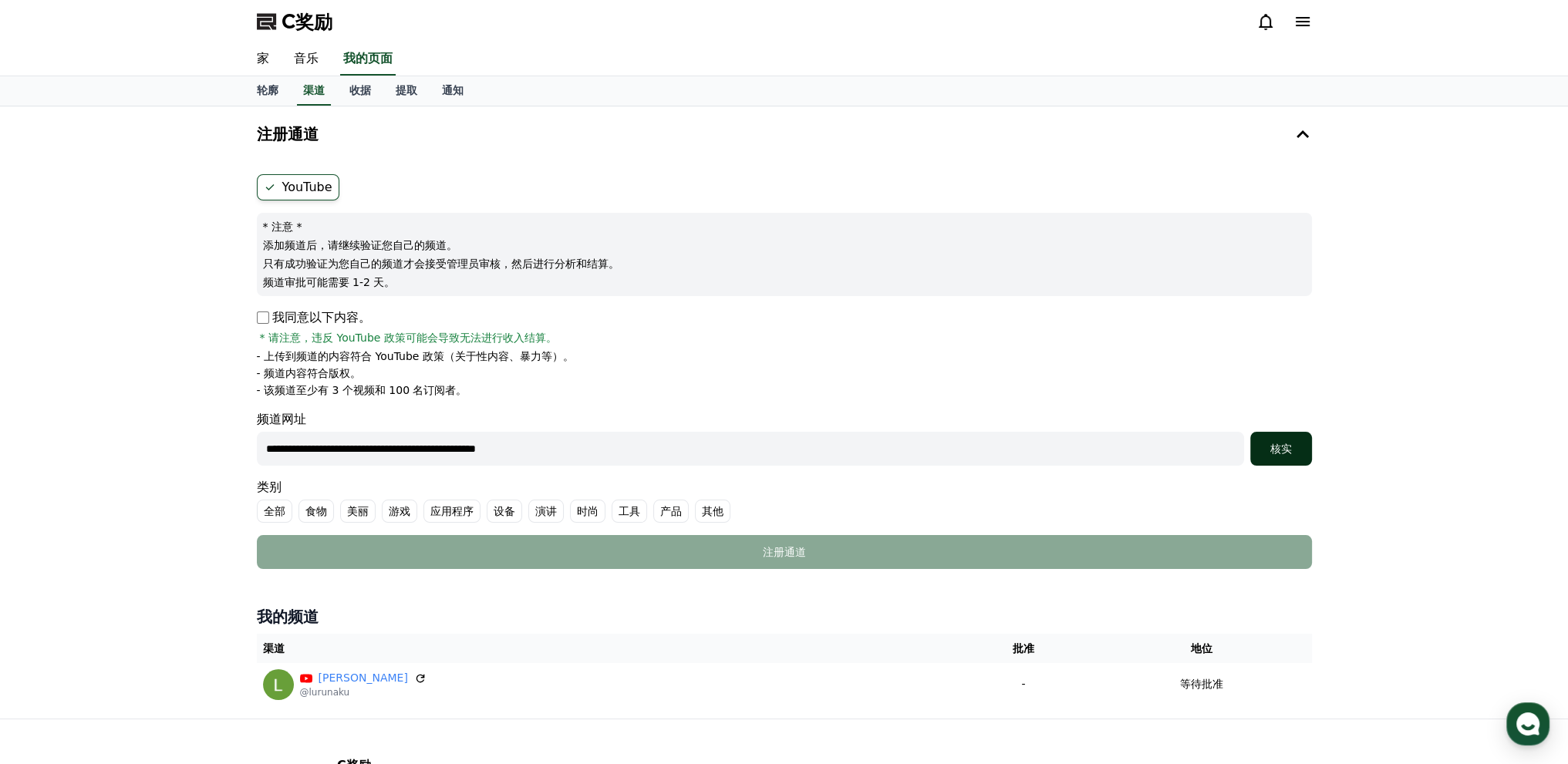
click at [1283, 454] on font "核实" at bounding box center [1281, 449] width 21 height 13
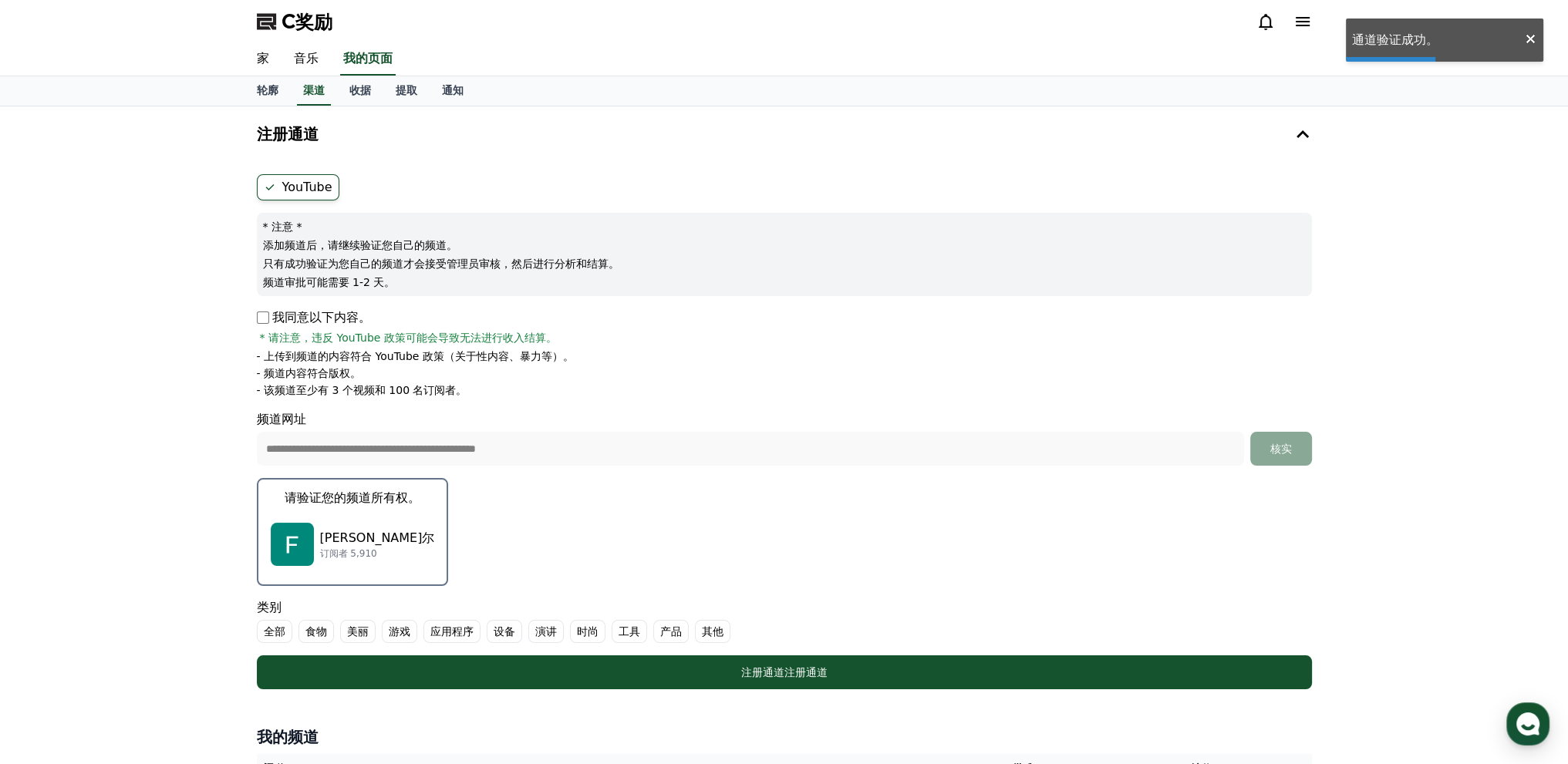
click at [356, 549] on font "订阅者 5,910" at bounding box center [348, 553] width 57 height 11
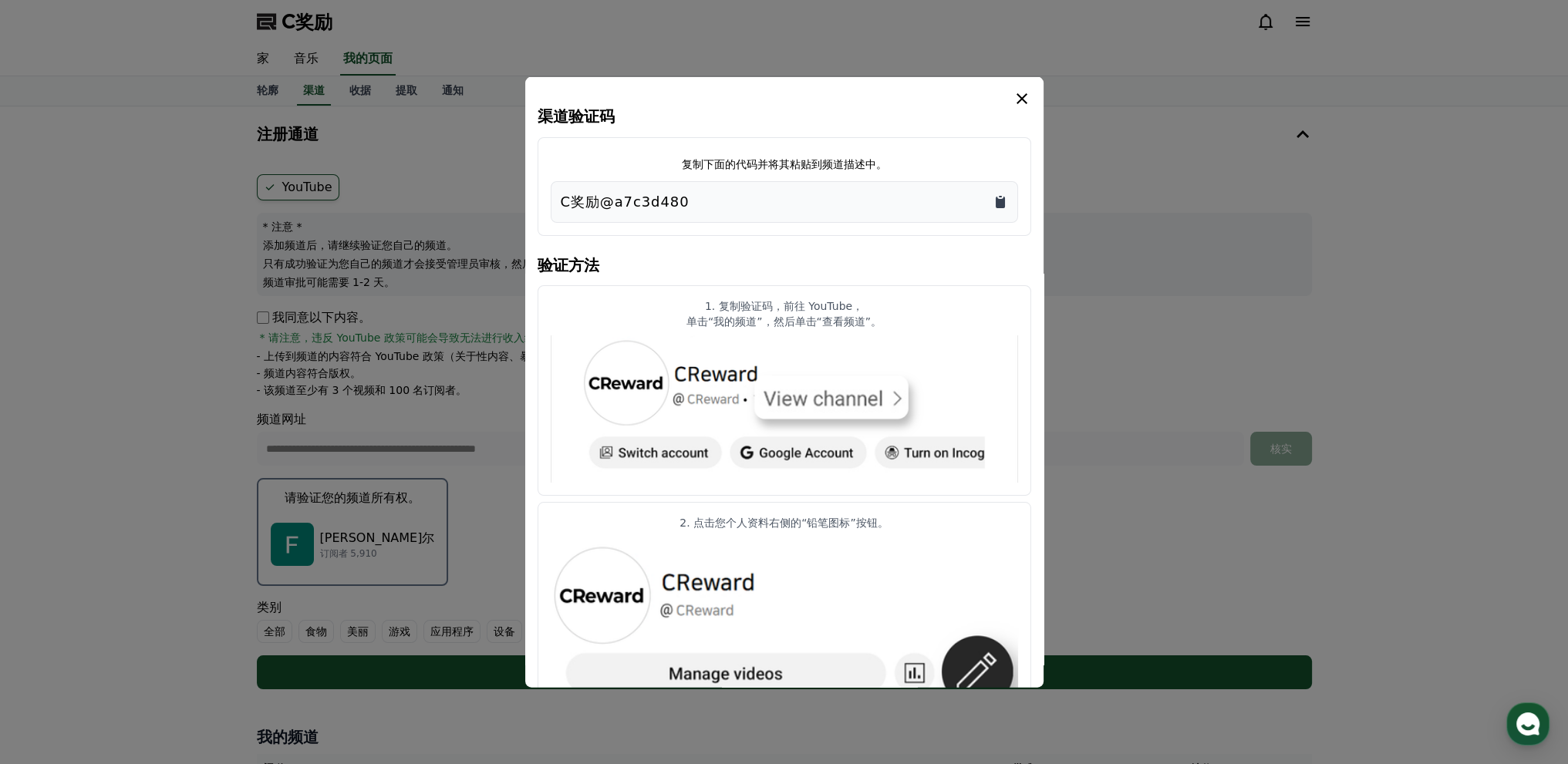
click at [1001, 203] on icon "复制到剪贴板" at bounding box center [1001, 201] width 10 height 12
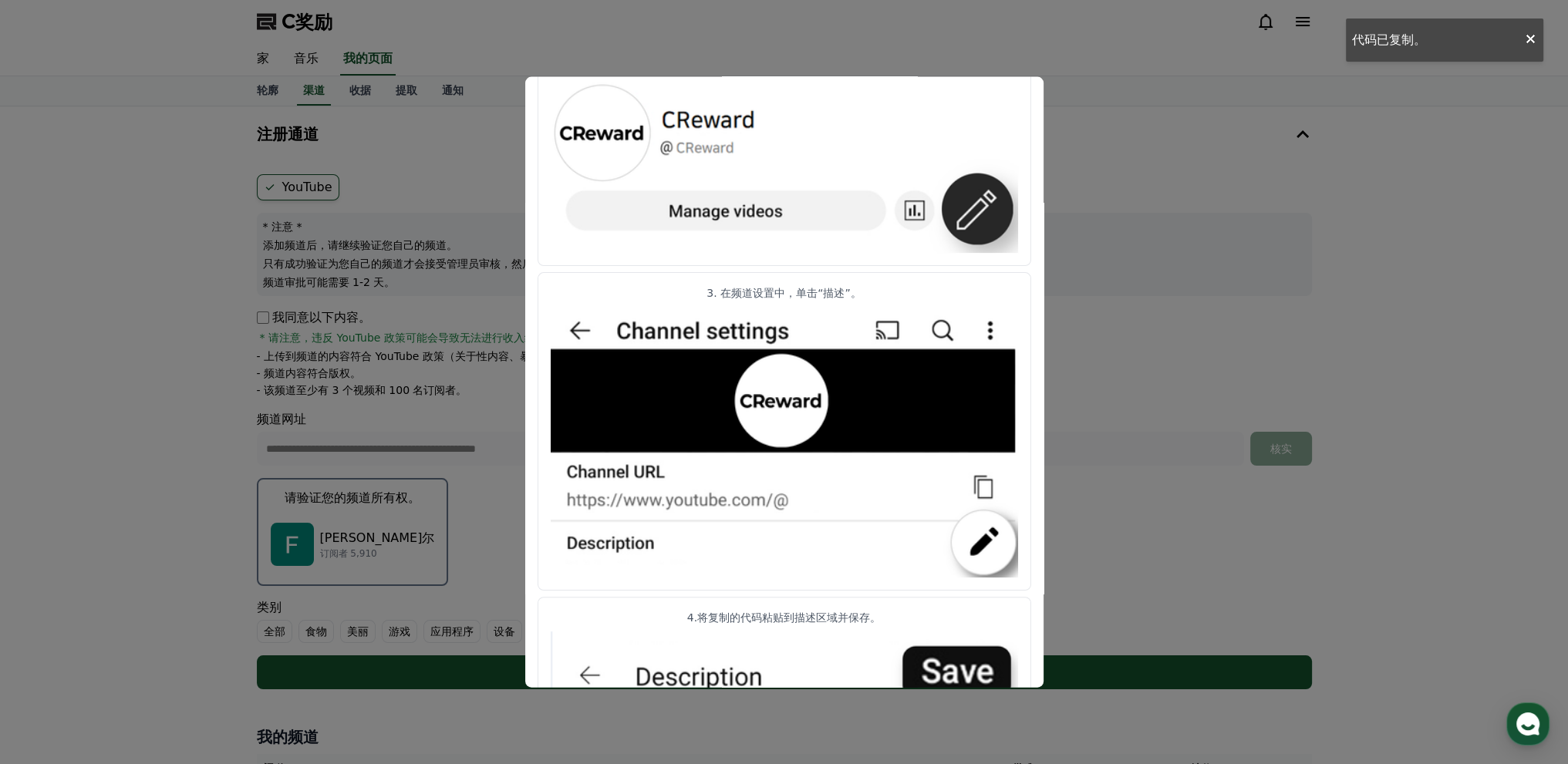
scroll to position [633, 0]
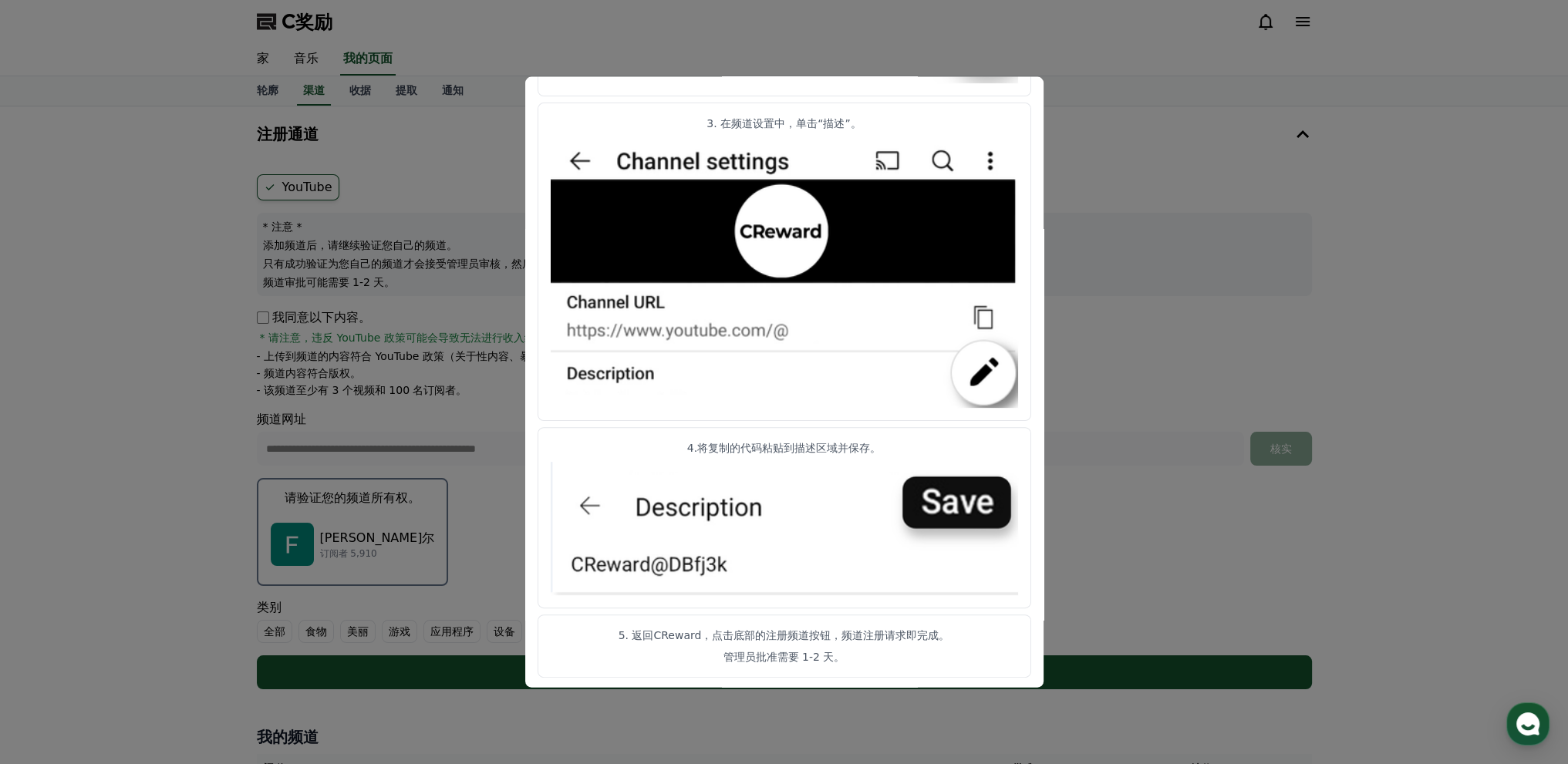
click at [1112, 165] on button "关闭模态框" at bounding box center [784, 382] width 1568 height 764
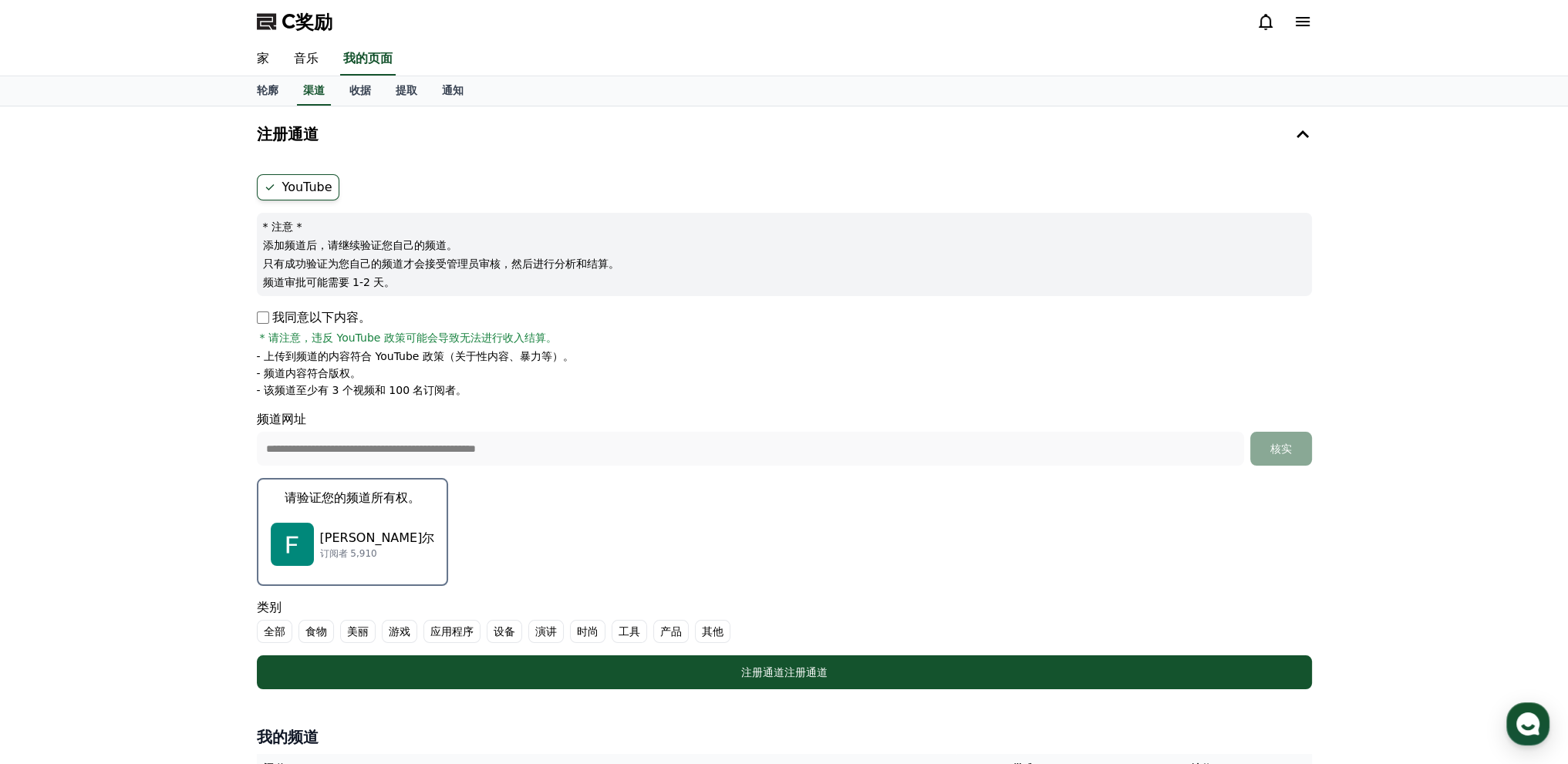
drag, startPoint x: 896, startPoint y: 669, endPoint x: 699, endPoint y: 644, distance: 198.6
click at [871, 665] on div "注册通道 注册通道" at bounding box center [784, 673] width 993 height 16
drag, startPoint x: 276, startPoint y: 629, endPoint x: 286, endPoint y: 629, distance: 10.0
click at [276, 629] on font "全部" at bounding box center [274, 631] width 21 height 13
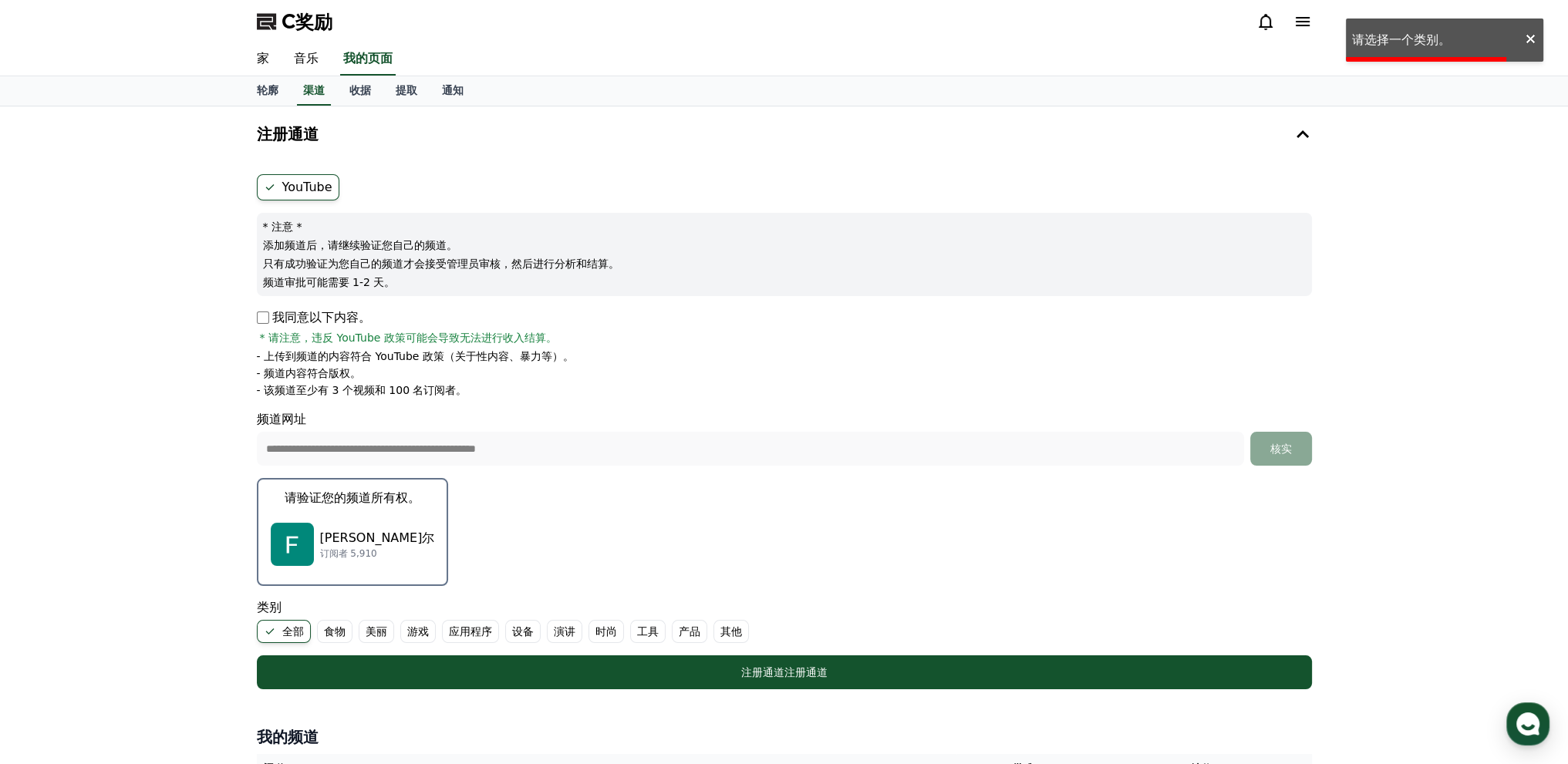
drag, startPoint x: 447, startPoint y: 666, endPoint x: 540, endPoint y: 640, distance: 96.6
click at [447, 666] on div "注册通道 注册通道" at bounding box center [784, 673] width 993 height 16
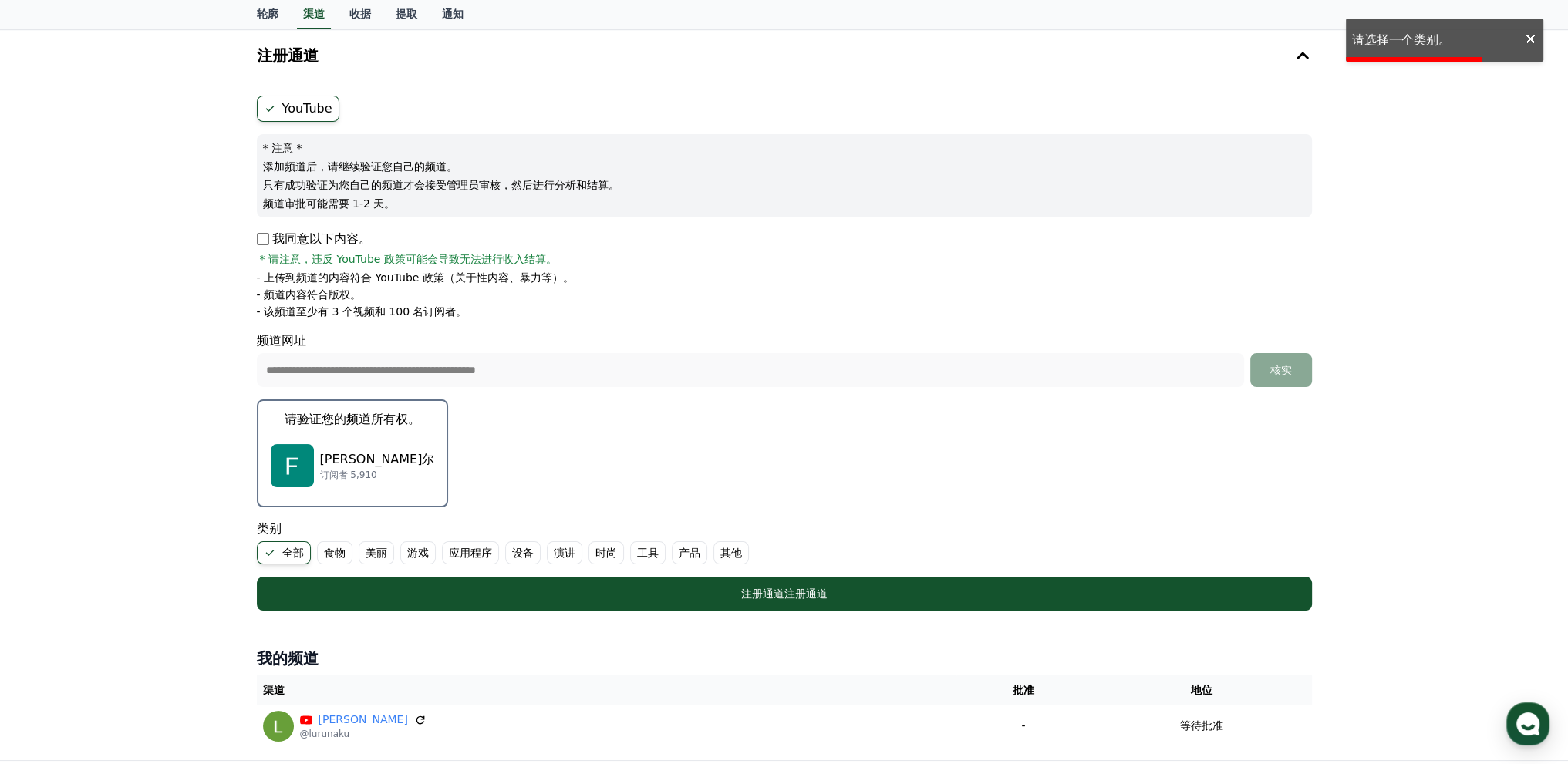
scroll to position [154, 0]
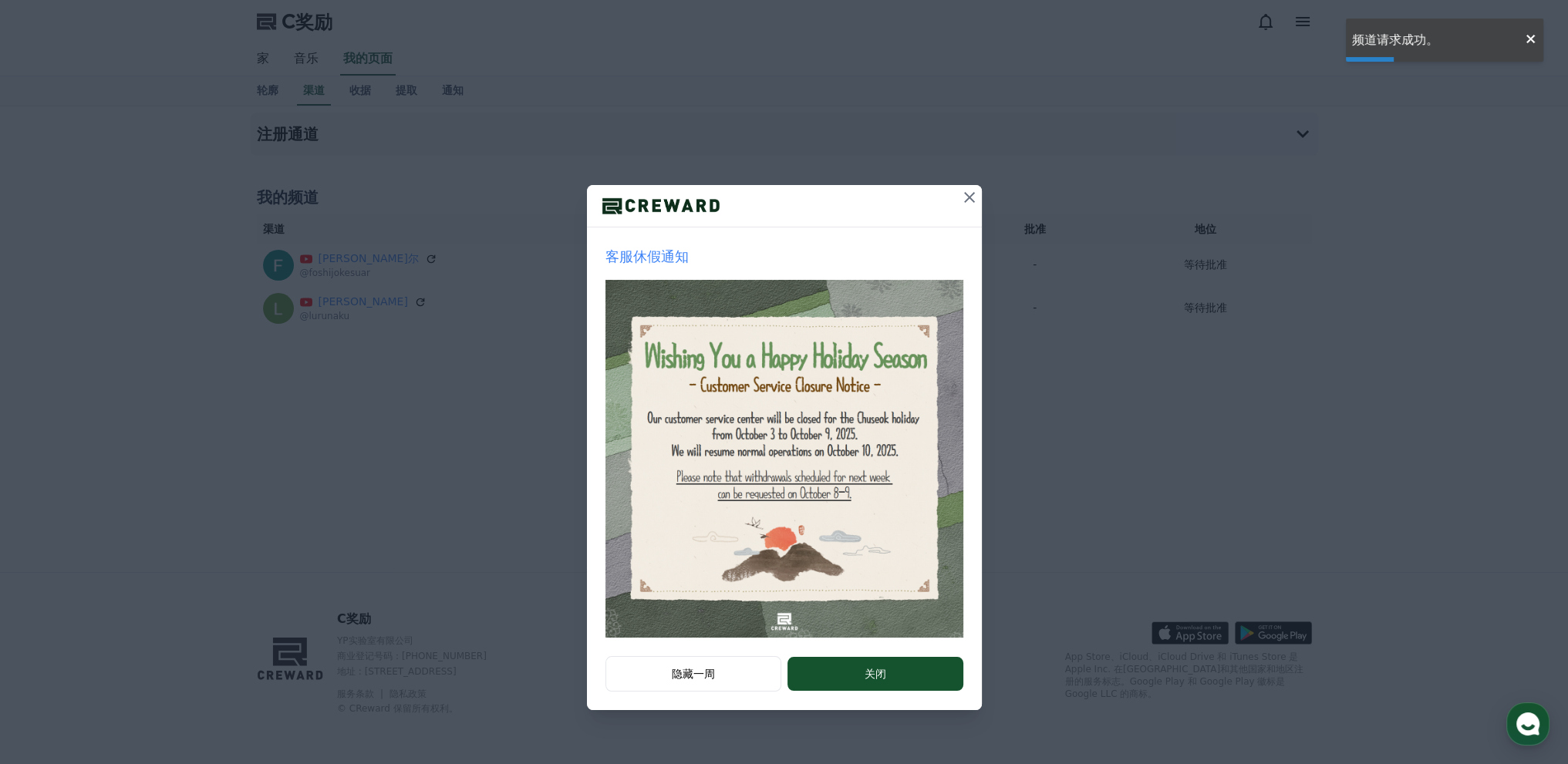
click at [971, 201] on icon at bounding box center [968, 197] width 18 height 18
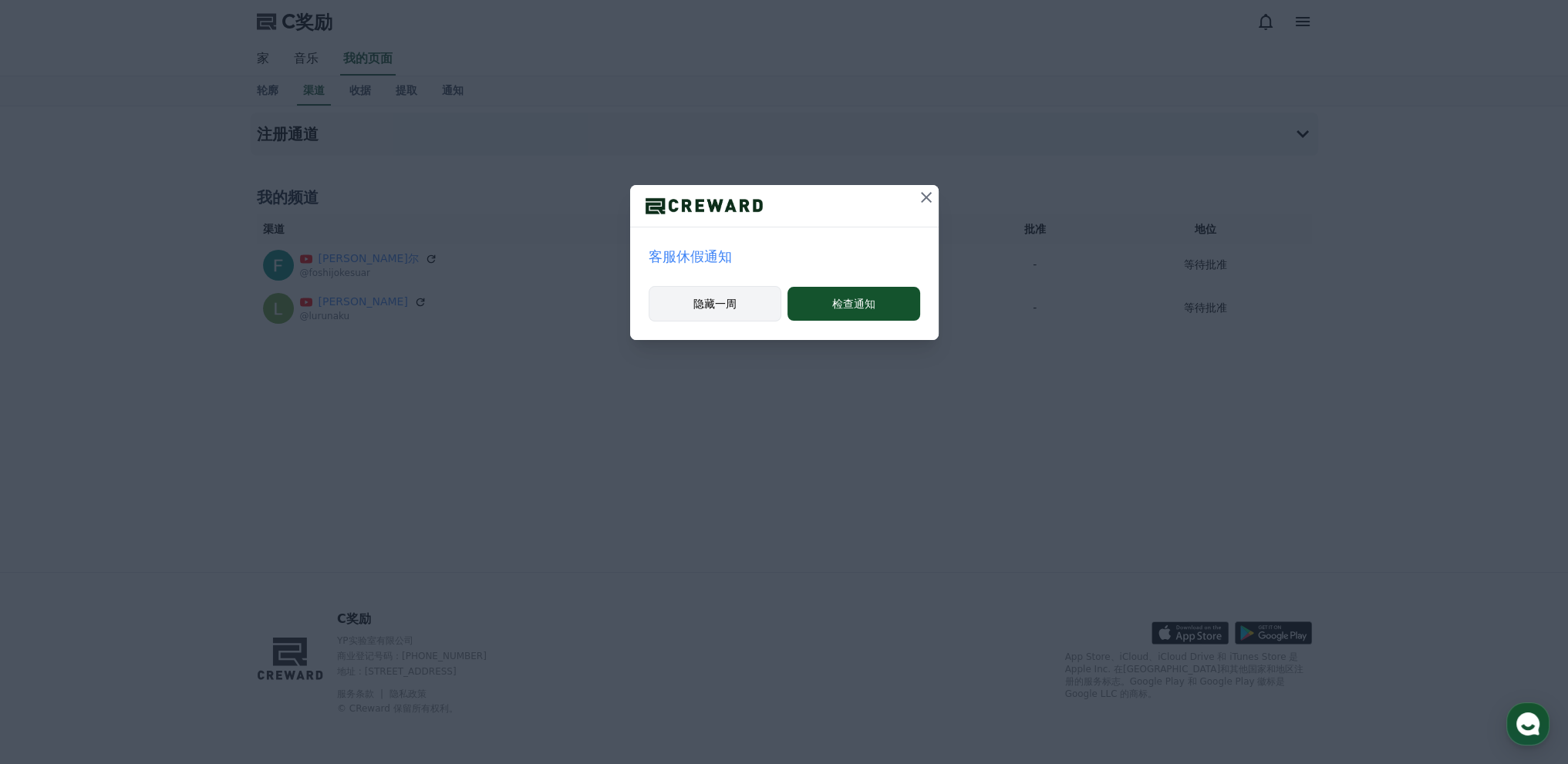
click at [733, 317] on button "隐藏一周" at bounding box center [714, 304] width 133 height 35
click at [725, 303] on font "隐藏一周" at bounding box center [714, 304] width 43 height 13
click at [725, 303] on div "鲁鲁·纳库 @lurunaku" at bounding box center [613, 309] width 701 height 31
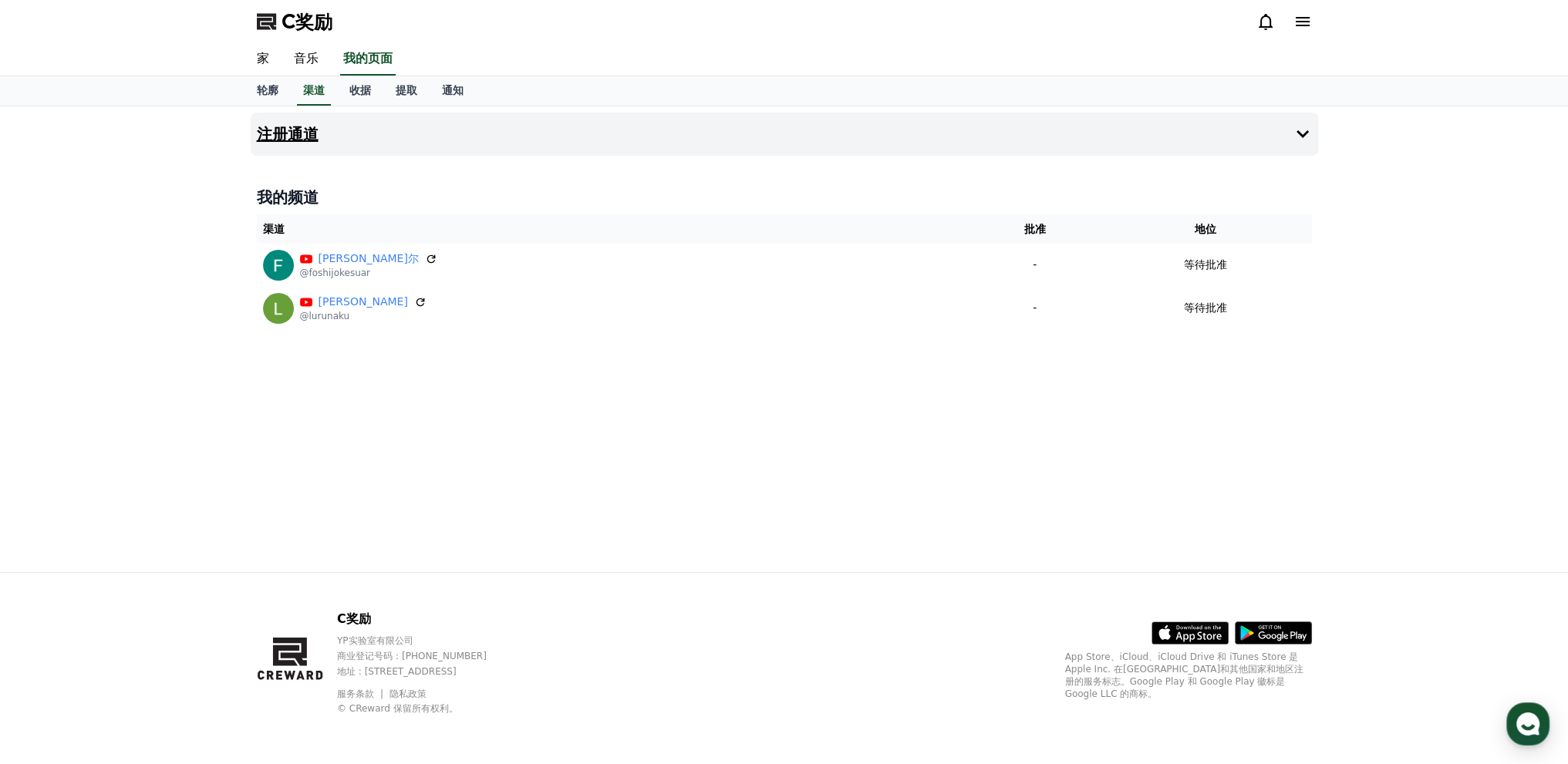
click at [323, 140] on button "注册通道" at bounding box center [784, 134] width 1067 height 43
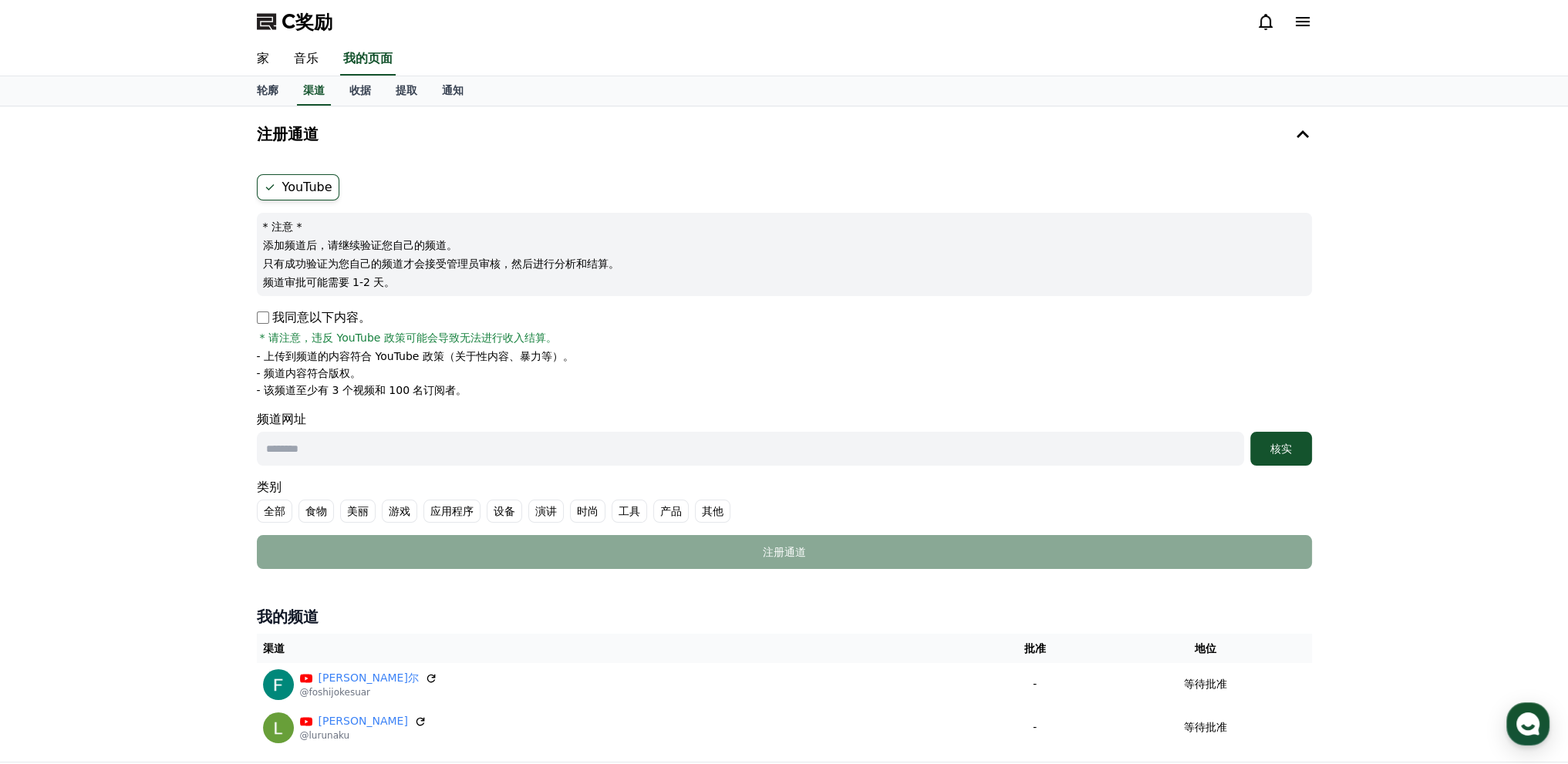
drag, startPoint x: 417, startPoint y: 446, endPoint x: 448, endPoint y: 443, distance: 31.1
click at [417, 445] on input "text" at bounding box center [750, 449] width 987 height 34
paste input "**********"
type input "**********"
click at [1283, 452] on font "核实" at bounding box center [1281, 449] width 21 height 13
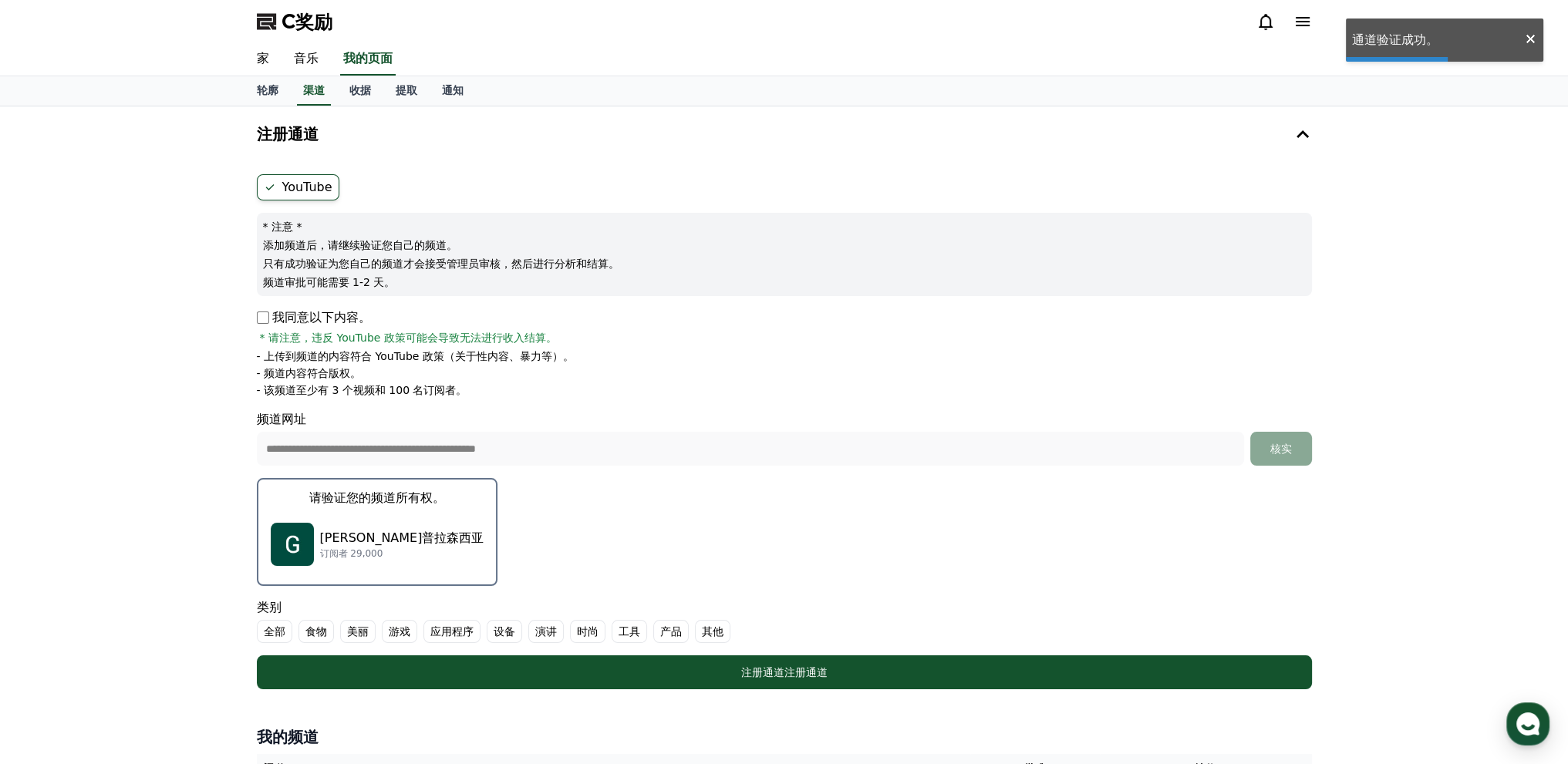
click at [354, 528] on p "[PERSON_NAME]普拉森西亚" at bounding box center [402, 537] width 164 height 18
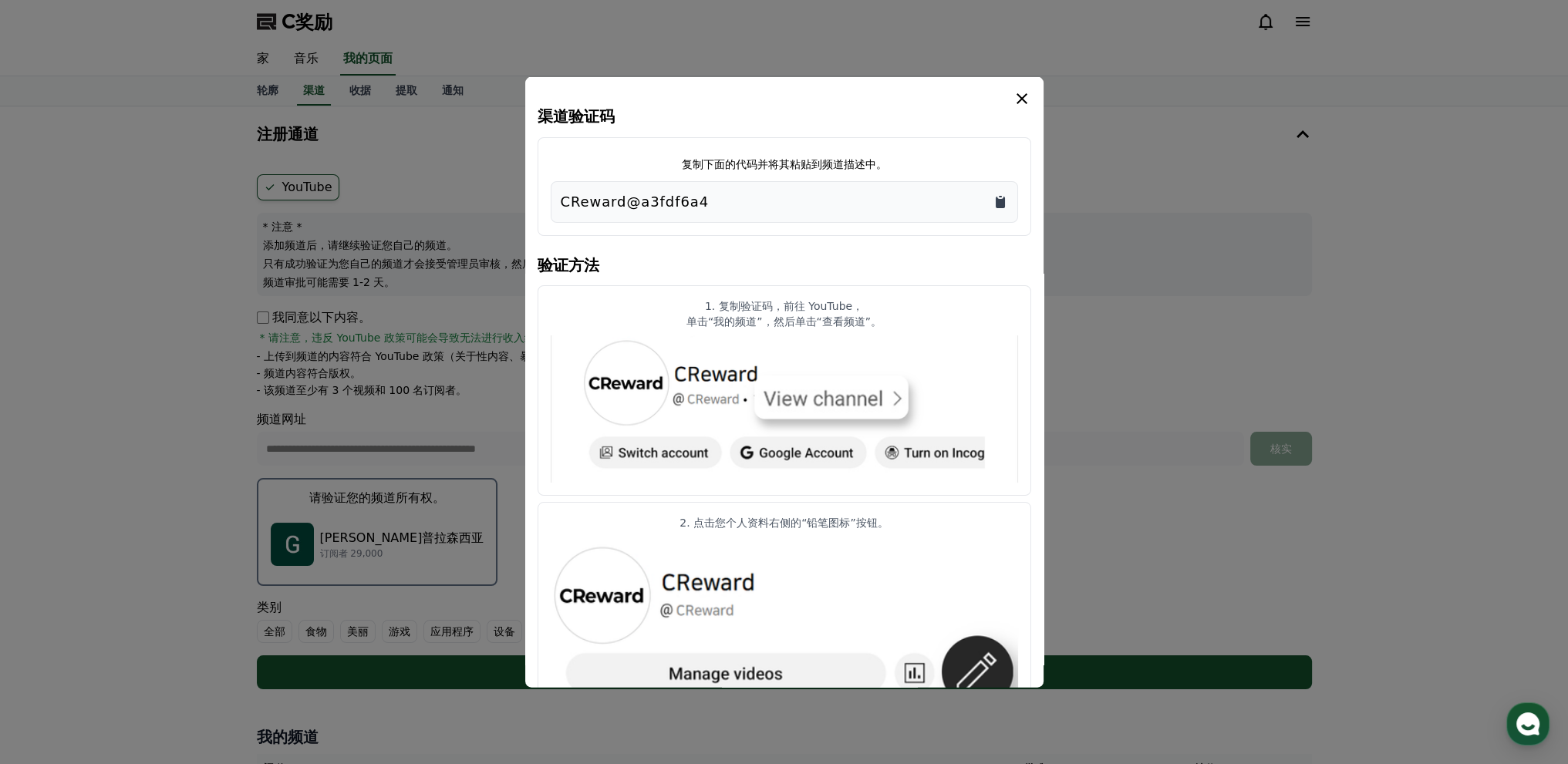
click at [994, 197] on icon "复制到剪贴板" at bounding box center [1001, 201] width 16 height 16
drag, startPoint x: 1026, startPoint y: 99, endPoint x: 982, endPoint y: 129, distance: 53.3
click at [1026, 98] on icon "情态动词" at bounding box center [1021, 97] width 18 height 18
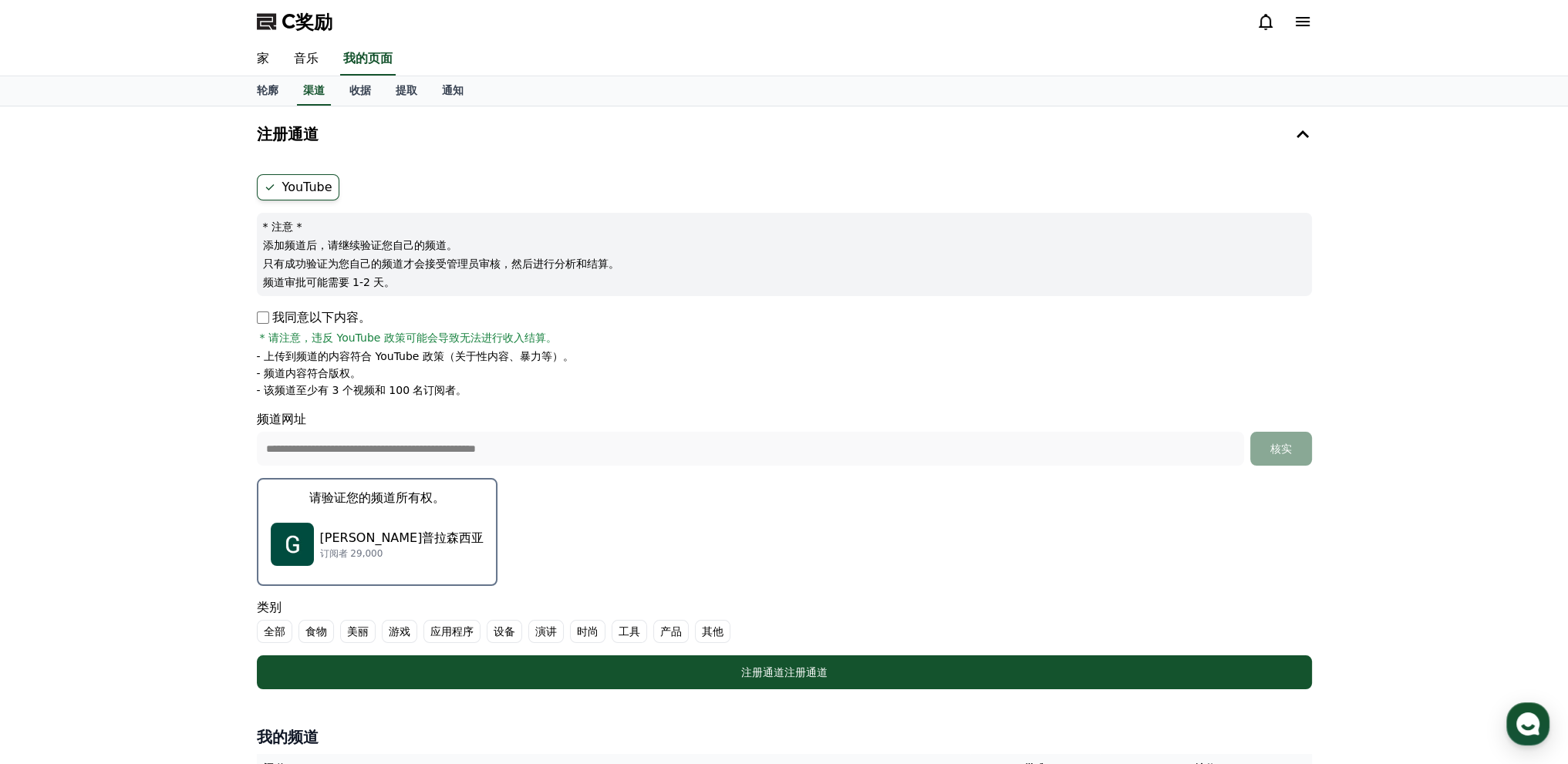
click at [273, 632] on font "全部" at bounding box center [274, 631] width 21 height 13
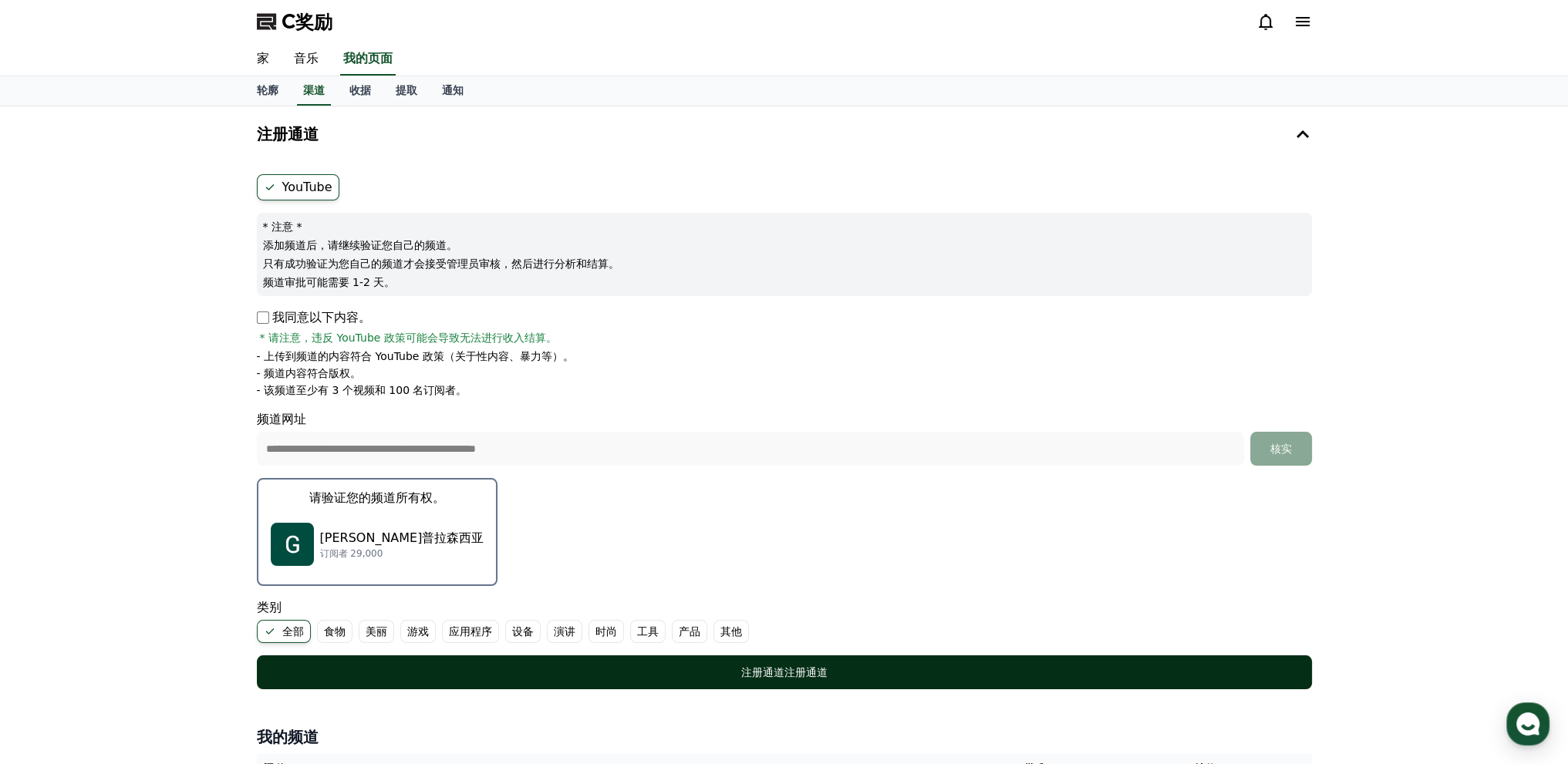
click at [394, 677] on div "注册通道 注册通道" at bounding box center [784, 673] width 993 height 16
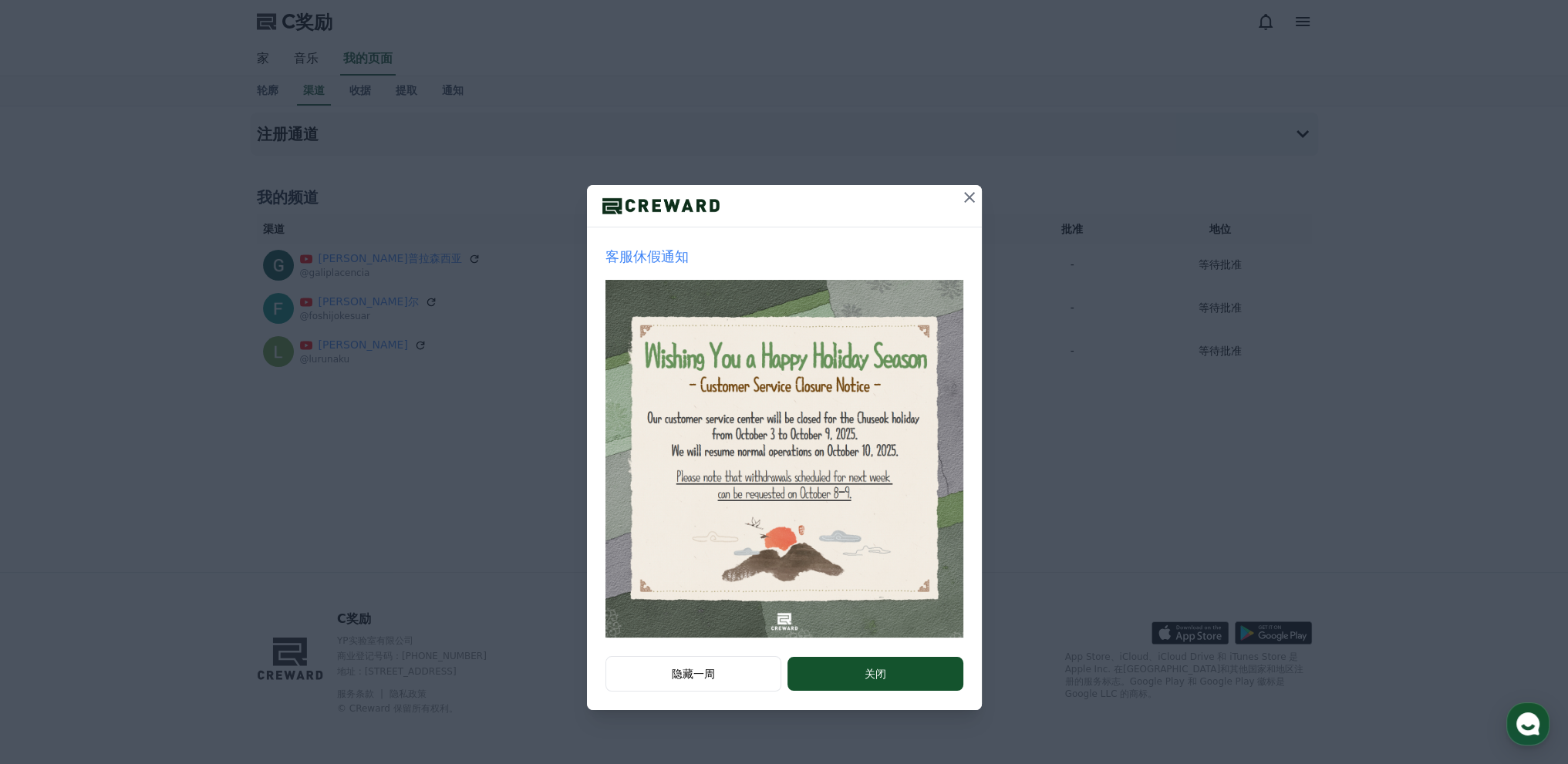
click at [968, 199] on icon at bounding box center [968, 197] width 18 height 18
